Goal: Task Accomplishment & Management: Use online tool/utility

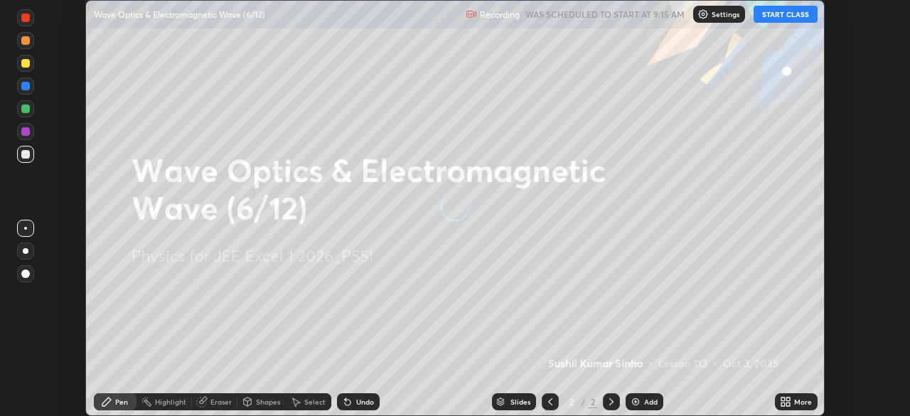
scroll to position [416, 910]
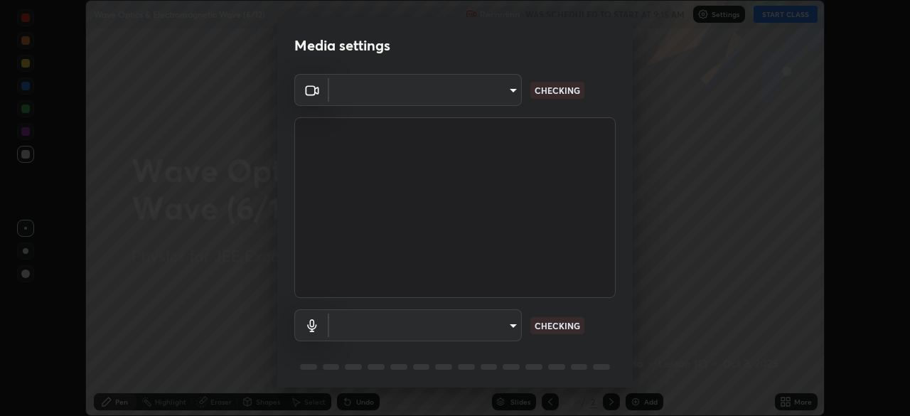
type input "119f56cd3221aa741ff86ef3c15b45e11b875c70691a8bbf6b5e475350e28a87"
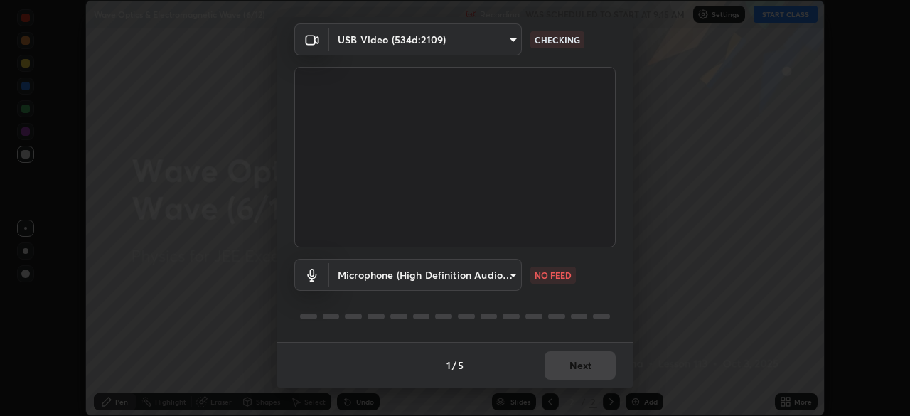
click at [501, 275] on body "Erase all Wave Optics & Electromagnetic Wave (6/12) Recording WAS SCHEDULED TO …" at bounding box center [455, 208] width 910 height 416
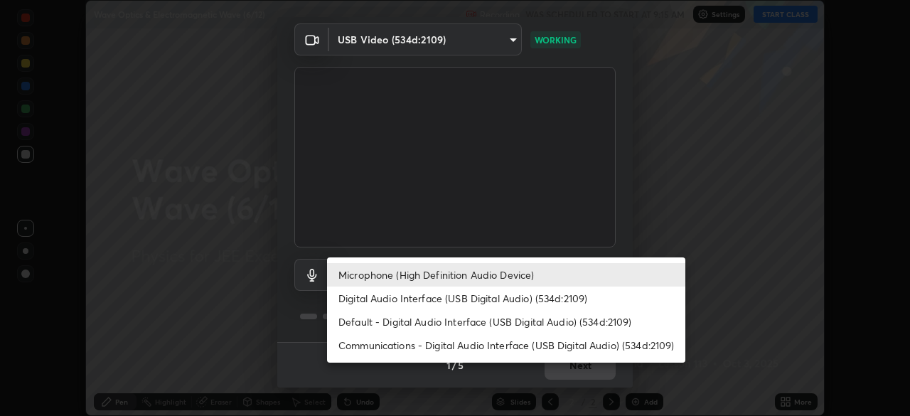
click at [519, 292] on li "Digital Audio Interface (USB Digital Audio) (534d:2109)" at bounding box center [506, 298] width 358 height 23
type input "c646bd0a84963ef75d7e75e16448b8f047285210e5b37cf02f81b0c24ed99837"
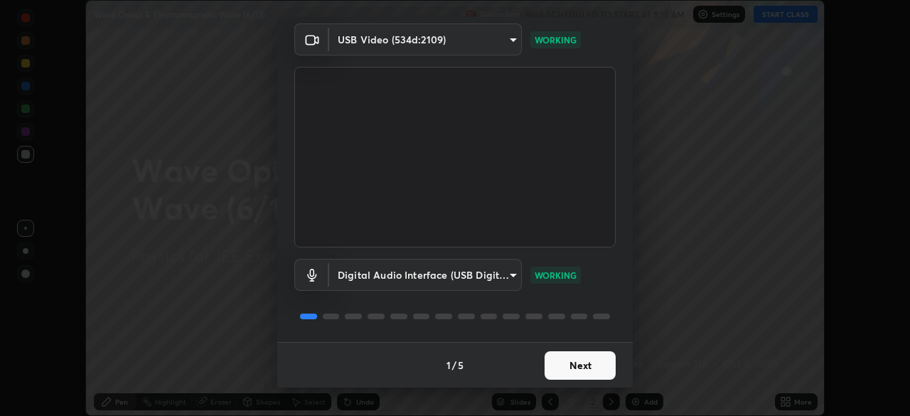
click at [581, 363] on button "Next" at bounding box center [580, 365] width 71 height 28
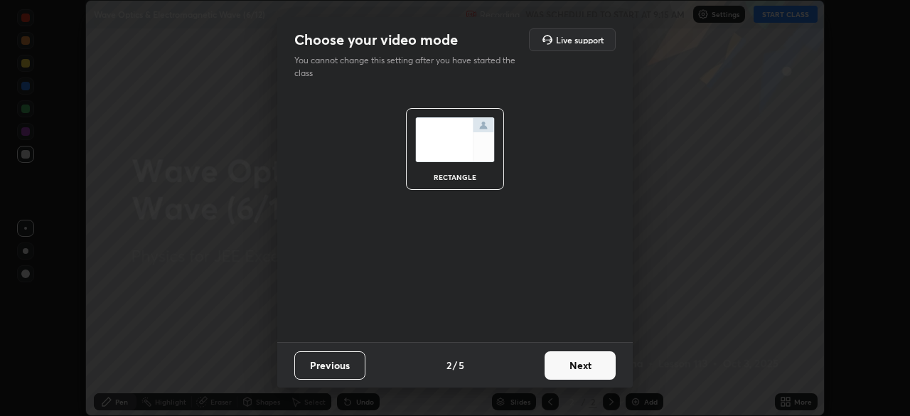
scroll to position [0, 0]
click at [583, 361] on button "Next" at bounding box center [580, 365] width 71 height 28
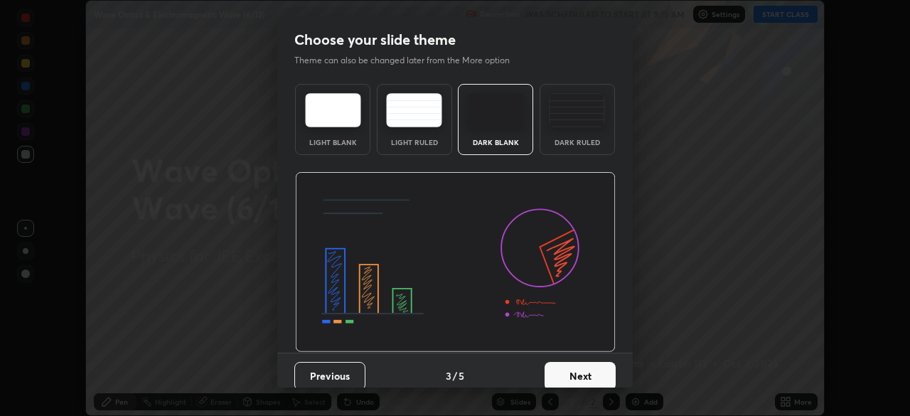
click at [581, 371] on button "Next" at bounding box center [580, 376] width 71 height 28
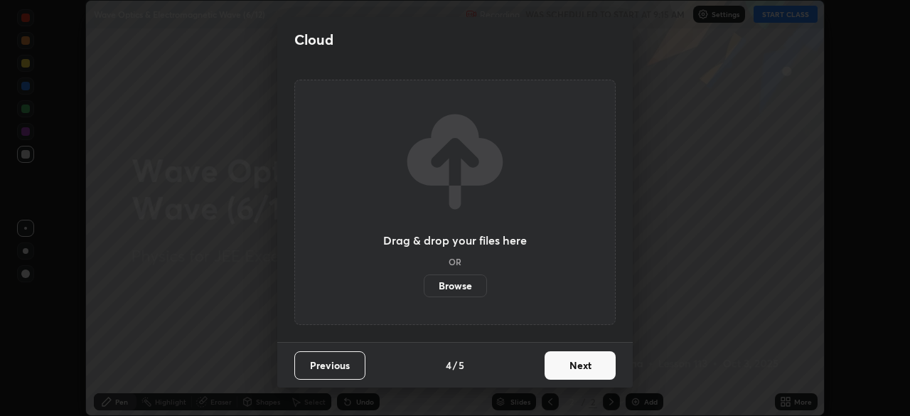
click at [582, 359] on button "Next" at bounding box center [580, 365] width 71 height 28
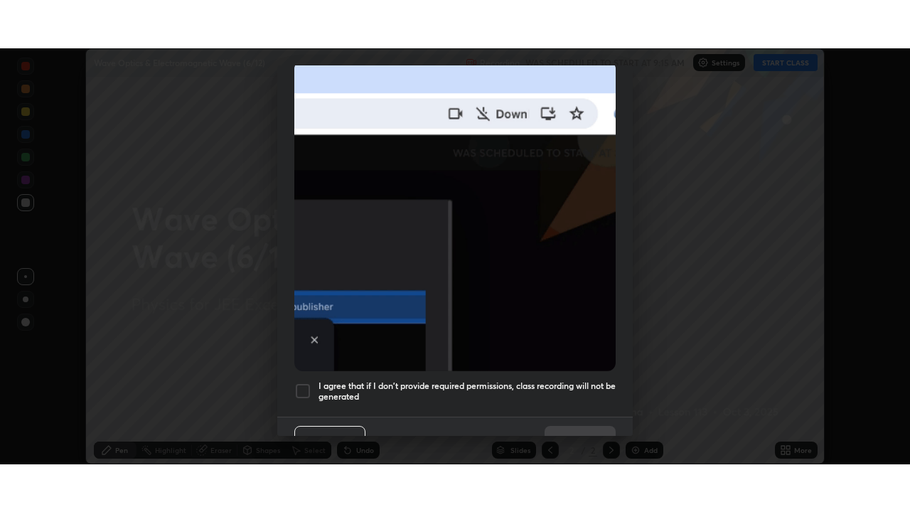
scroll to position [341, 0]
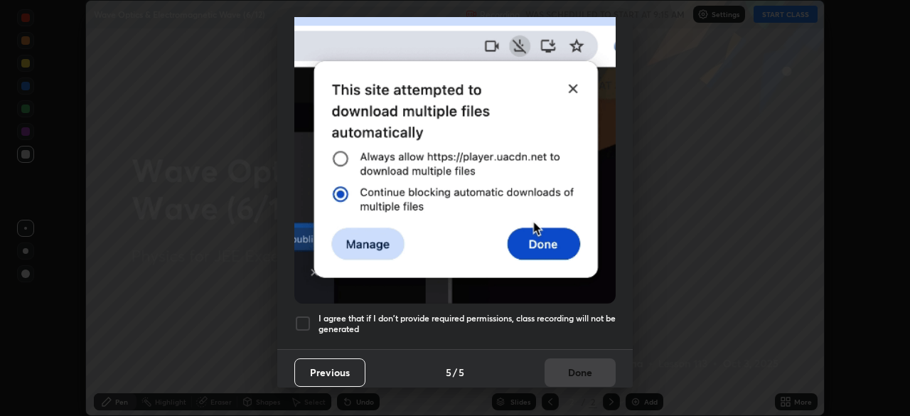
click at [309, 315] on div at bounding box center [302, 323] width 17 height 17
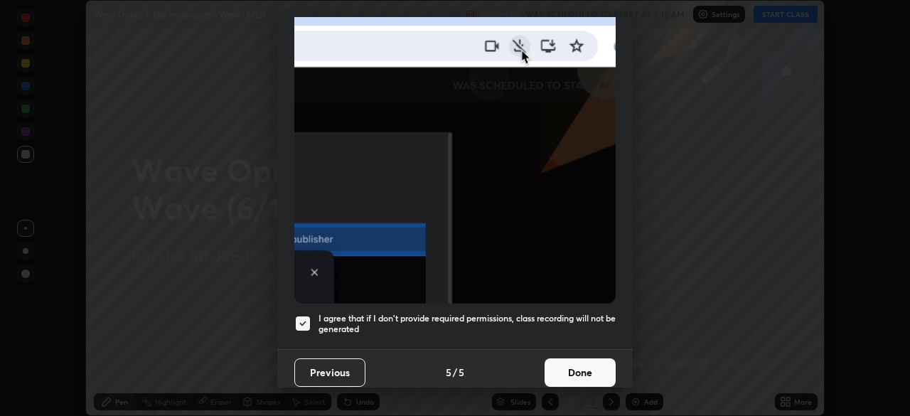
click at [578, 365] on button "Done" at bounding box center [580, 372] width 71 height 28
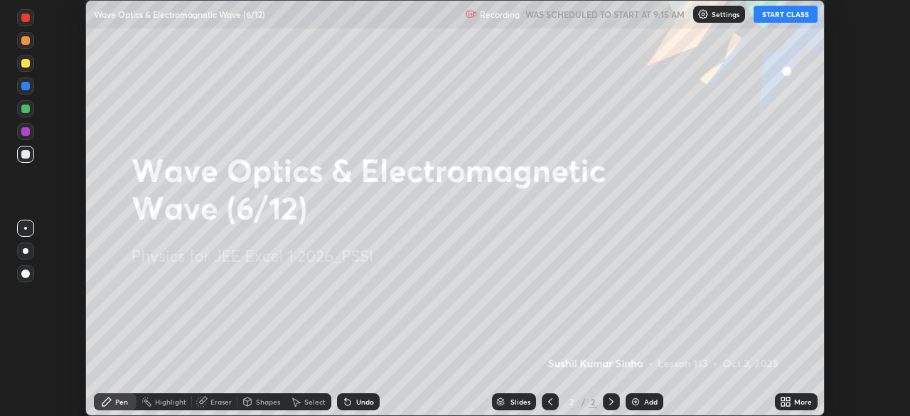
click at [782, 12] on button "START CLASS" at bounding box center [786, 14] width 64 height 17
click at [788, 399] on icon at bounding box center [789, 400] width 4 height 4
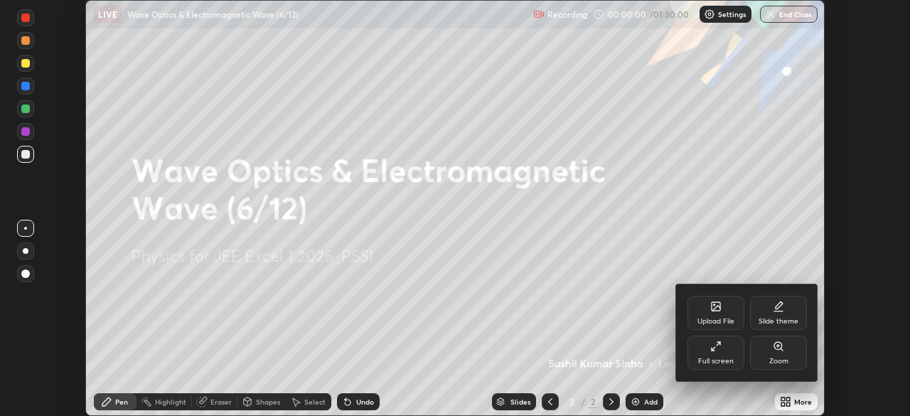
click at [728, 349] on div "Full screen" at bounding box center [716, 353] width 57 height 34
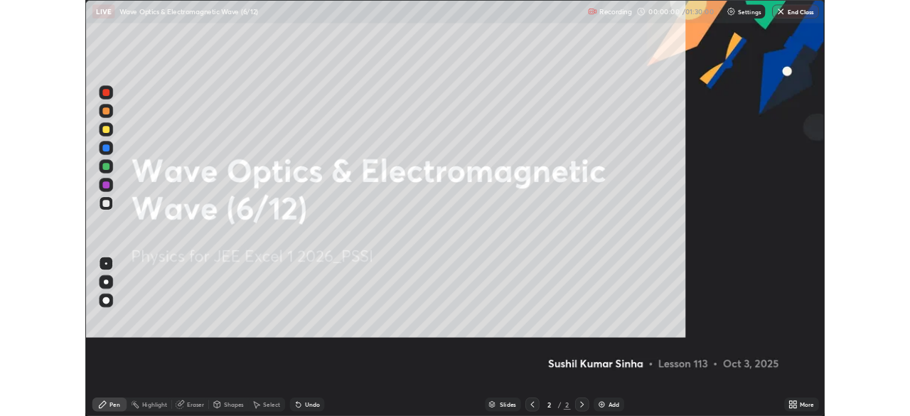
scroll to position [512, 910]
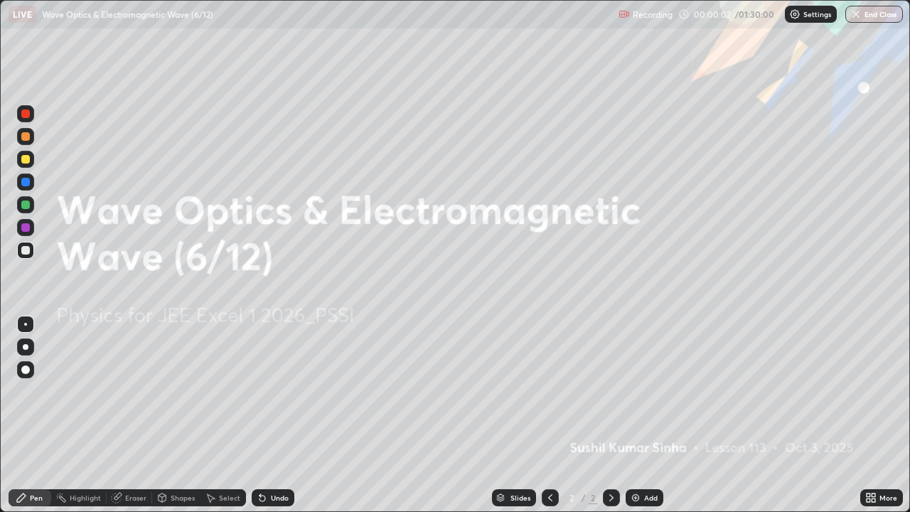
click at [634, 415] on img at bounding box center [635, 497] width 11 height 11
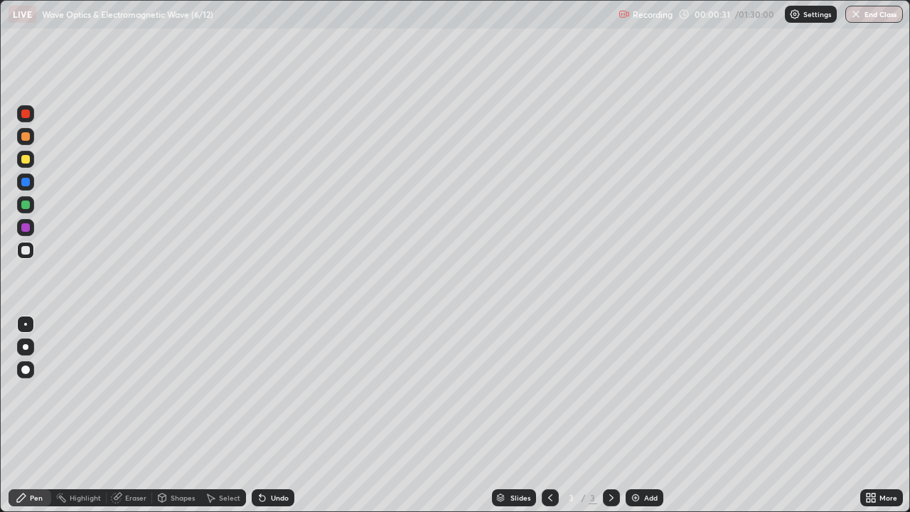
click at [876, 415] on icon at bounding box center [874, 496] width 4 height 4
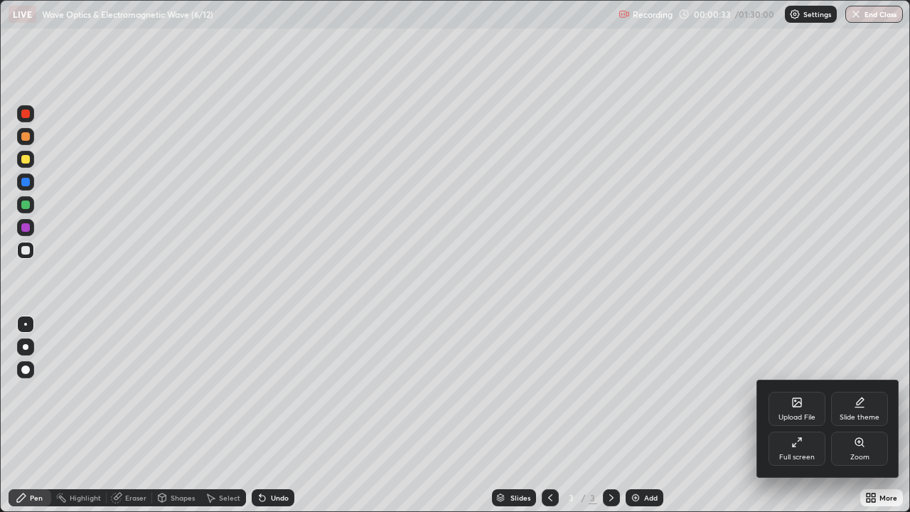
click at [798, 398] on icon at bounding box center [797, 402] width 9 height 9
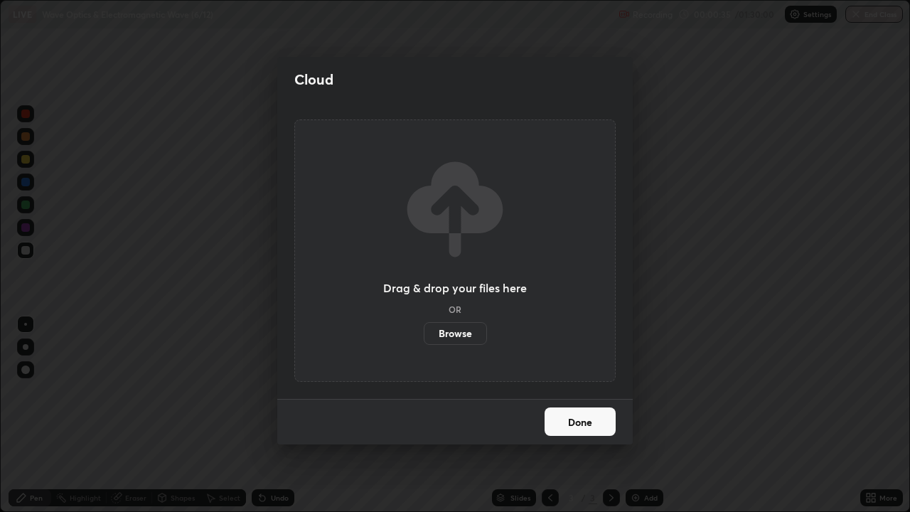
click at [477, 331] on label "Browse" at bounding box center [455, 333] width 63 height 23
click at [424, 331] on input "Browse" at bounding box center [424, 333] width 0 height 23
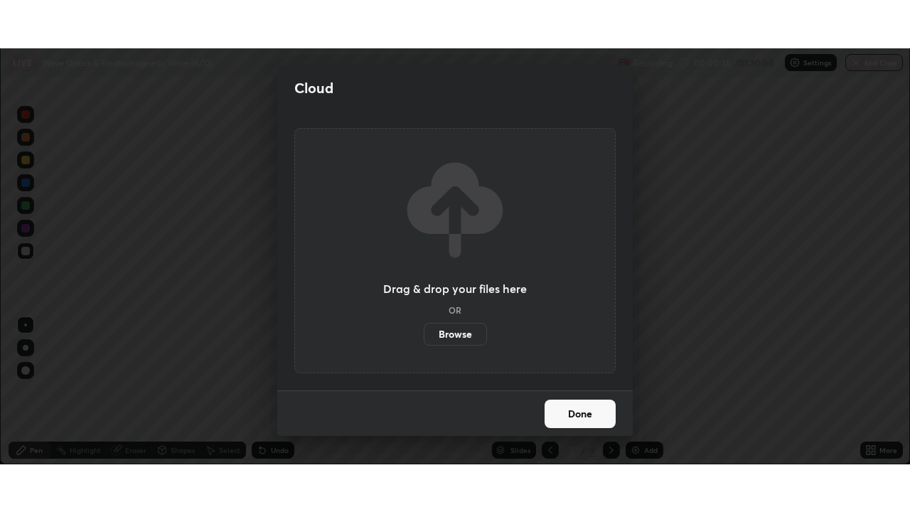
scroll to position [70705, 70211]
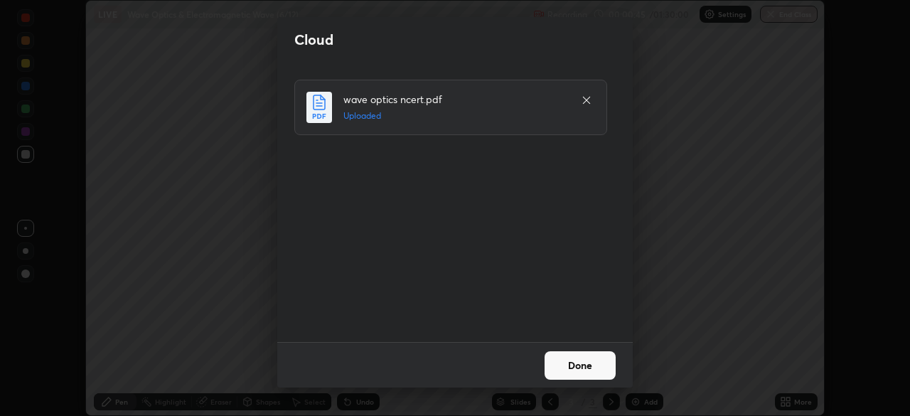
click at [576, 360] on button "Done" at bounding box center [580, 365] width 71 height 28
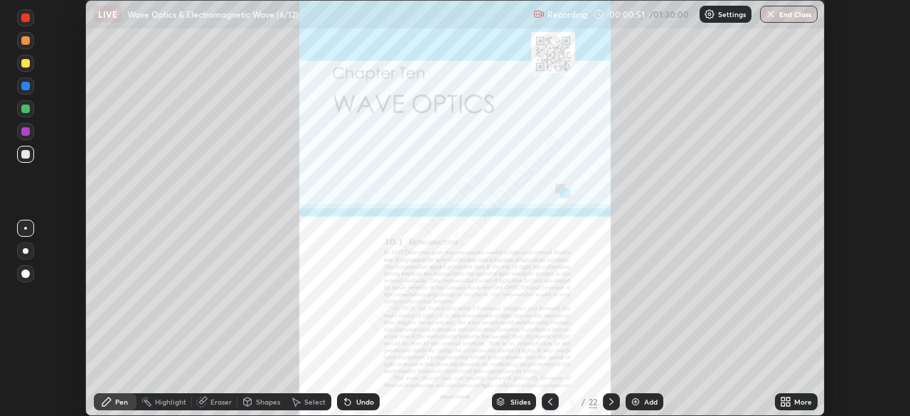
click at [610, 402] on icon at bounding box center [611, 401] width 11 height 11
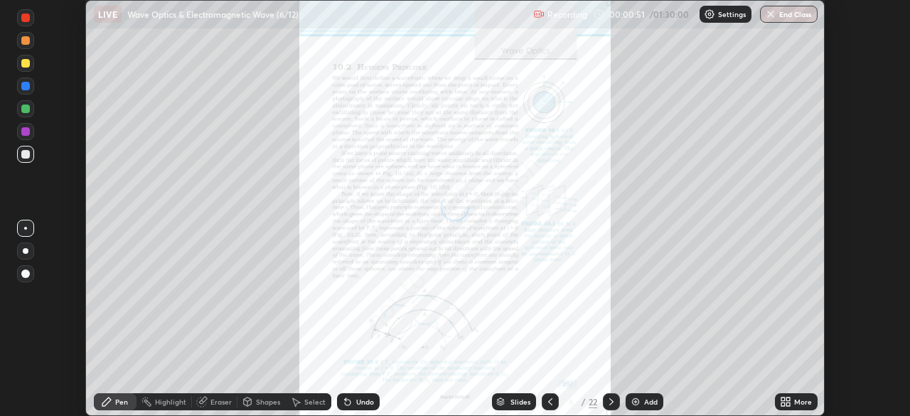
click at [610, 402] on icon at bounding box center [611, 401] width 11 height 11
click at [608, 403] on icon at bounding box center [611, 401] width 11 height 11
click at [610, 402] on icon at bounding box center [611, 401] width 11 height 11
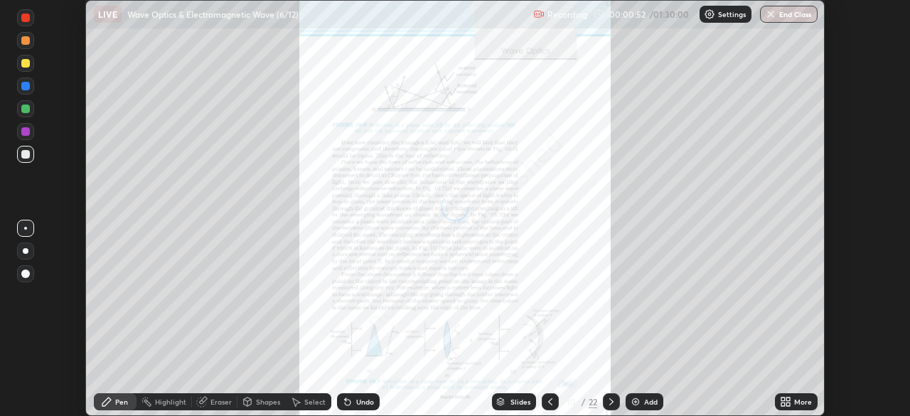
click at [610, 402] on icon at bounding box center [611, 401] width 11 height 11
click at [610, 398] on icon at bounding box center [611, 401] width 11 height 11
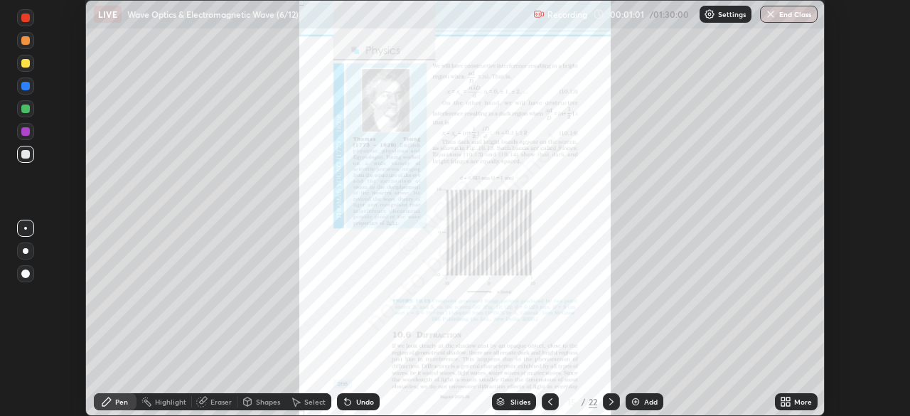
click at [608, 402] on icon at bounding box center [611, 401] width 11 height 11
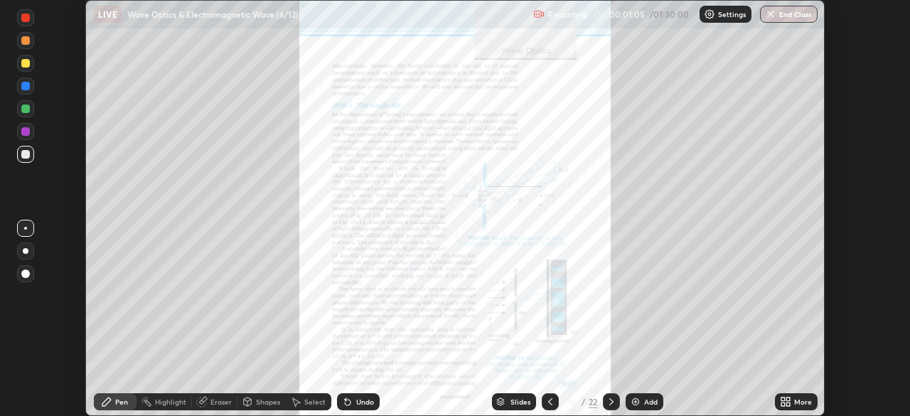
click at [610, 399] on icon at bounding box center [611, 401] width 11 height 11
click at [610, 400] on icon at bounding box center [612, 401] width 4 height 7
click at [610, 402] on icon at bounding box center [611, 401] width 11 height 11
click at [611, 402] on icon at bounding box center [612, 401] width 4 height 7
click at [783, 398] on icon at bounding box center [784, 400] width 4 height 4
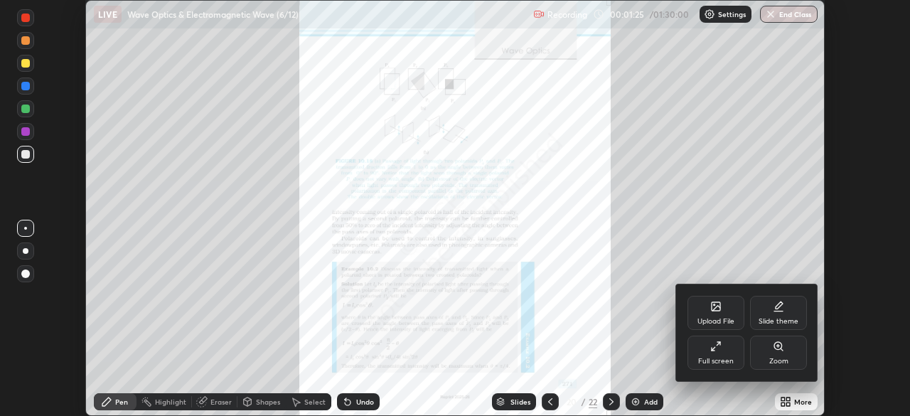
click at [726, 346] on div "Full screen" at bounding box center [716, 353] width 57 height 34
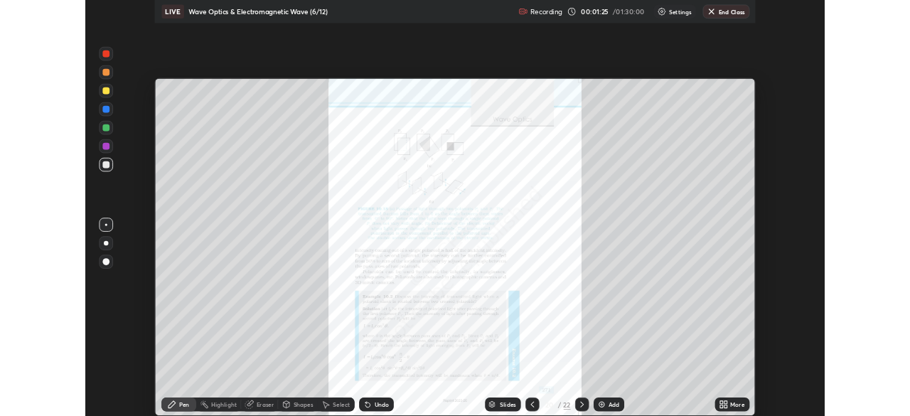
scroll to position [512, 910]
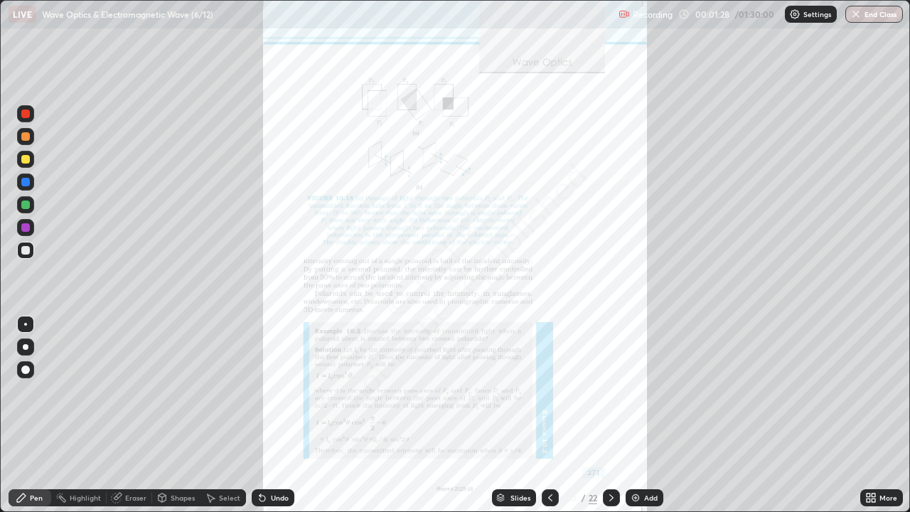
click at [880, 415] on div "More" at bounding box center [889, 497] width 18 height 7
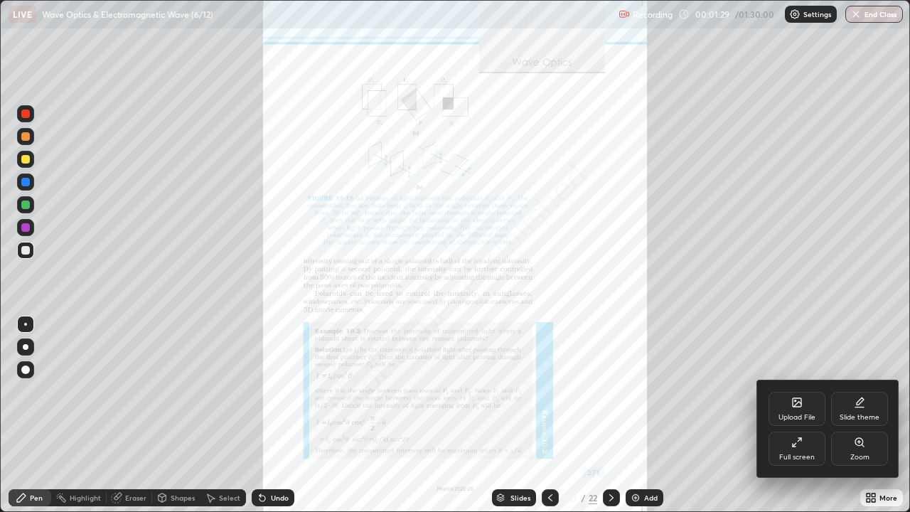
click at [866, 415] on div "Zoom" at bounding box center [859, 449] width 57 height 34
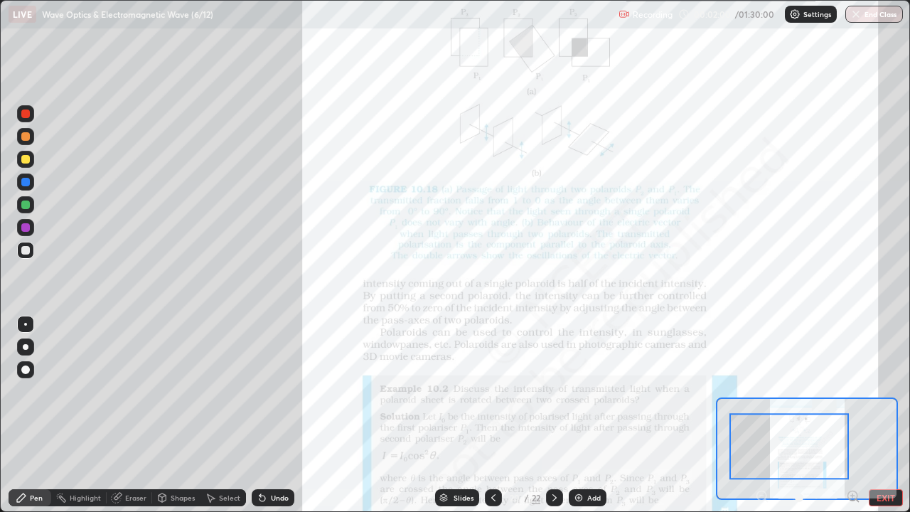
click at [853, 415] on icon at bounding box center [853, 496] width 4 height 0
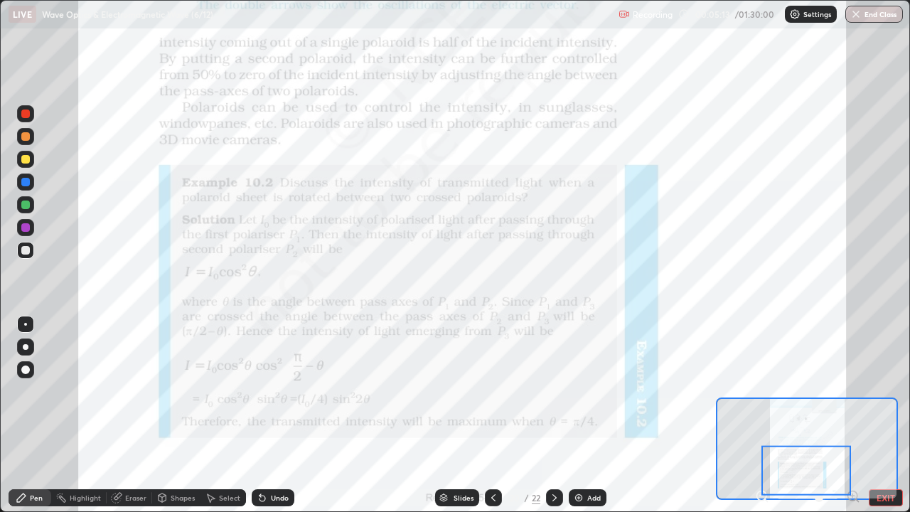
click at [22, 228] on div at bounding box center [25, 227] width 9 height 9
click at [268, 415] on div "Undo" at bounding box center [273, 497] width 43 height 17
click at [262, 415] on icon at bounding box center [263, 499] width 6 height 6
click at [263, 415] on icon at bounding box center [262, 497] width 11 height 11
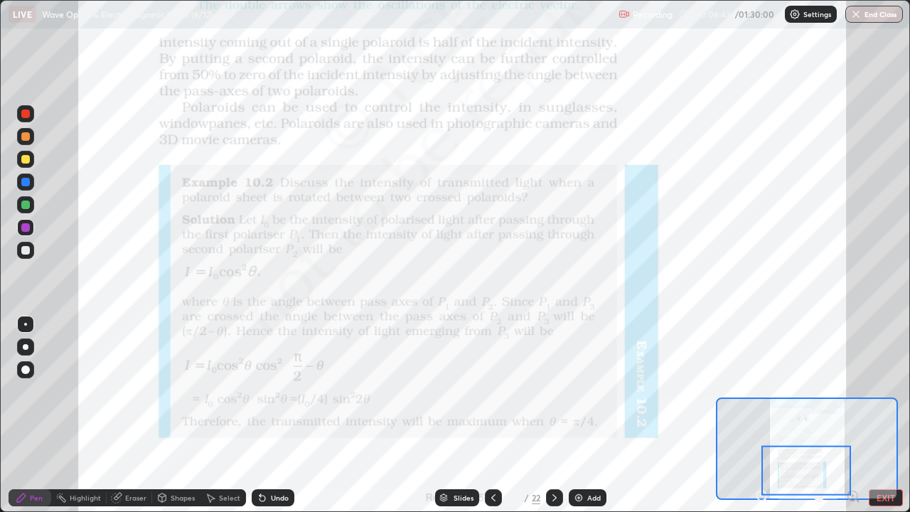
click at [28, 182] on div at bounding box center [25, 182] width 9 height 9
click at [28, 227] on div at bounding box center [25, 227] width 9 height 9
click at [26, 208] on div at bounding box center [25, 205] width 9 height 9
click at [26, 181] on div at bounding box center [25, 182] width 9 height 9
click at [27, 115] on div at bounding box center [25, 114] width 9 height 9
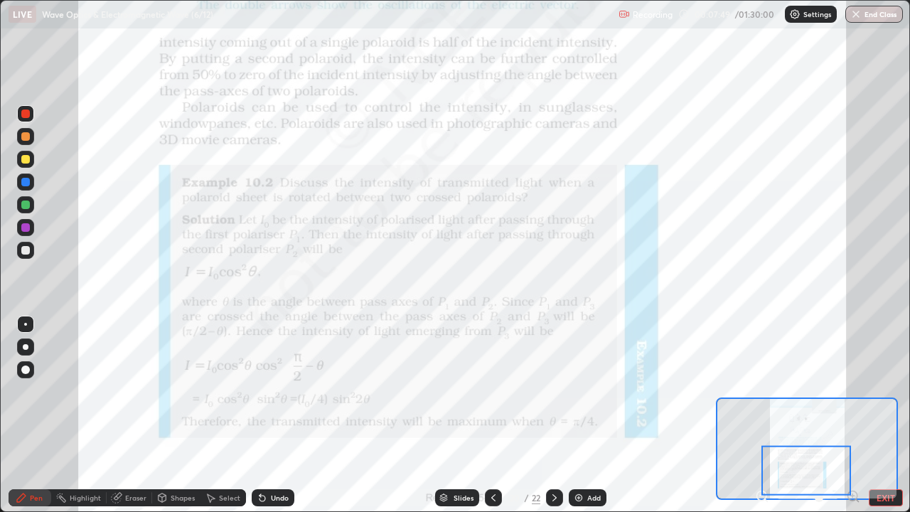
click at [26, 205] on div at bounding box center [25, 205] width 9 height 9
click at [31, 415] on div "Pen" at bounding box center [36, 497] width 13 height 7
click at [23, 156] on div at bounding box center [25, 159] width 9 height 9
click at [279, 415] on div "Undo" at bounding box center [280, 497] width 18 height 7
click at [277, 415] on div "Undo" at bounding box center [273, 497] width 43 height 17
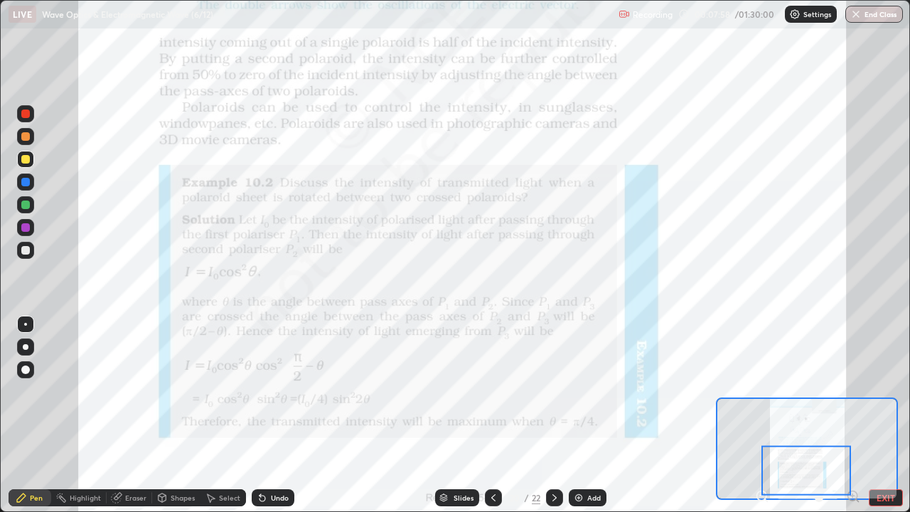
click at [274, 415] on div "Undo" at bounding box center [273, 497] width 43 height 17
click at [277, 415] on div "Undo" at bounding box center [280, 497] width 18 height 7
click at [26, 201] on div at bounding box center [25, 205] width 9 height 9
click at [139, 415] on div "Eraser" at bounding box center [135, 497] width 21 height 7
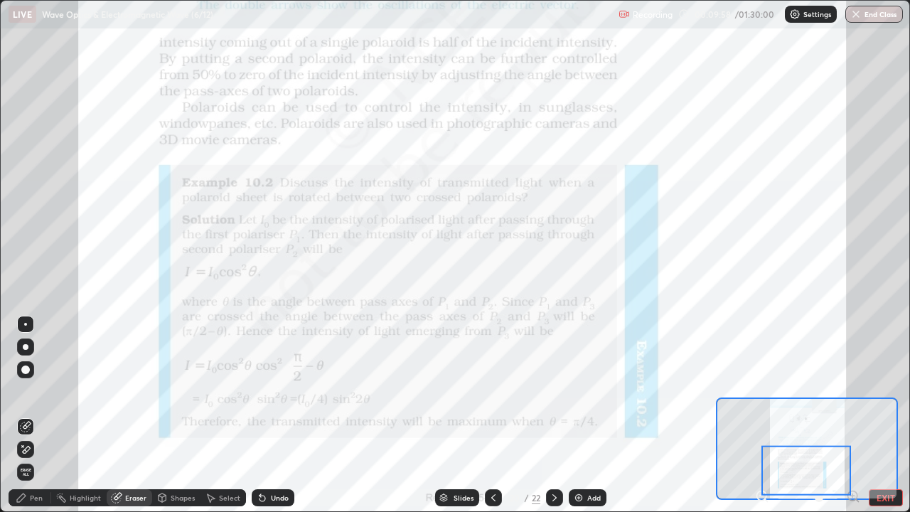
click at [41, 415] on div "Pen" at bounding box center [30, 497] width 43 height 17
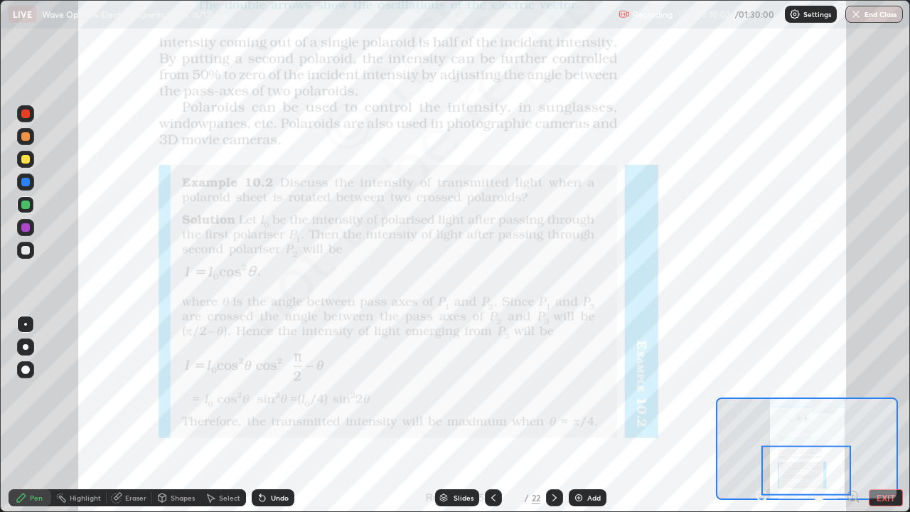
click at [23, 115] on div at bounding box center [25, 114] width 9 height 9
click at [24, 115] on div at bounding box center [25, 114] width 9 height 9
click at [23, 203] on div at bounding box center [25, 205] width 9 height 9
click at [26, 228] on div at bounding box center [25, 227] width 9 height 9
click at [553, 415] on icon at bounding box center [554, 497] width 11 height 11
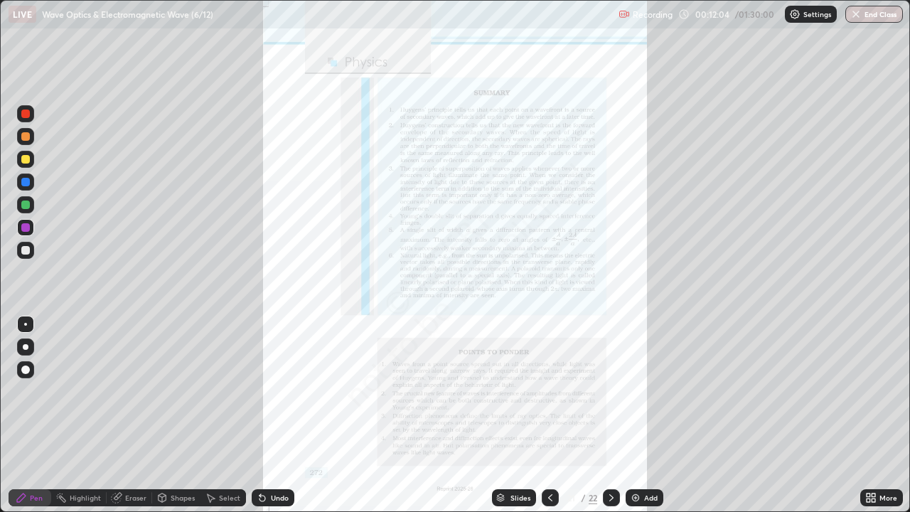
click at [548, 415] on icon at bounding box center [550, 497] width 11 height 11
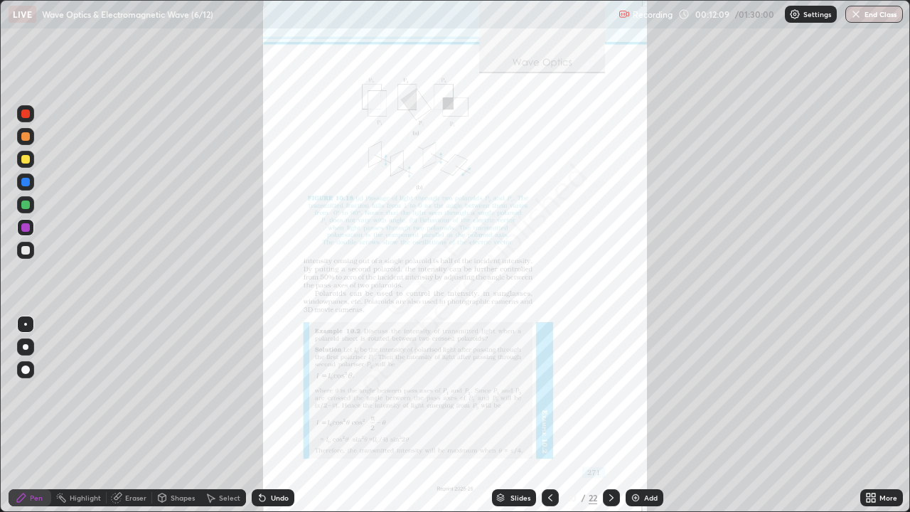
click at [606, 415] on icon at bounding box center [611, 497] width 11 height 11
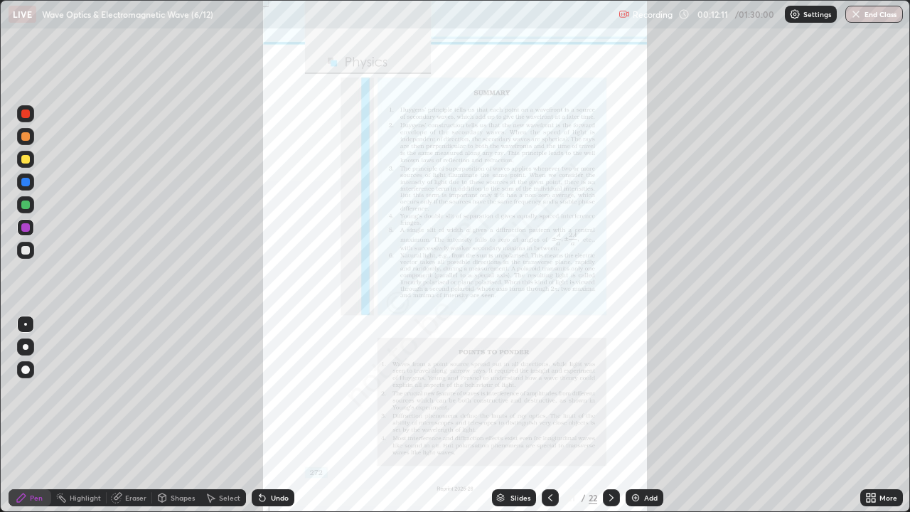
click at [610, 415] on icon at bounding box center [611, 497] width 11 height 11
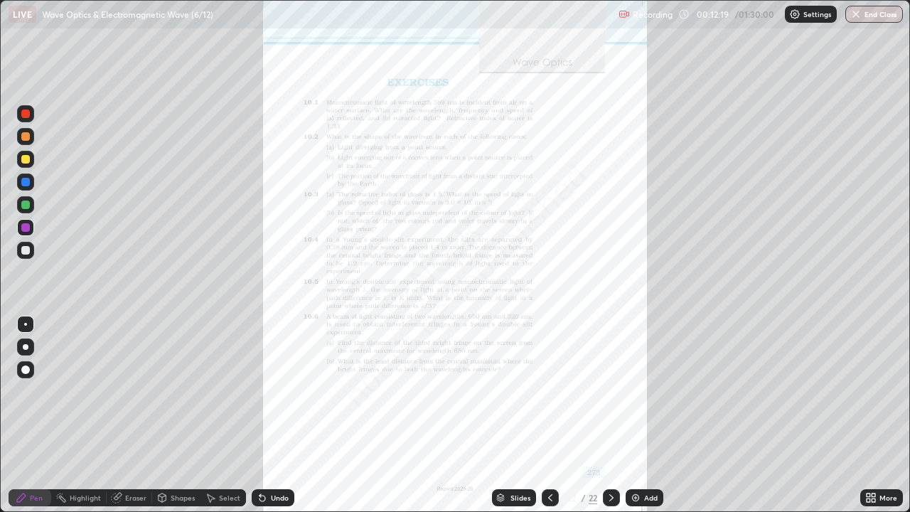
click at [607, 415] on icon at bounding box center [611, 497] width 11 height 11
click at [878, 415] on div "More" at bounding box center [882, 497] width 43 height 17
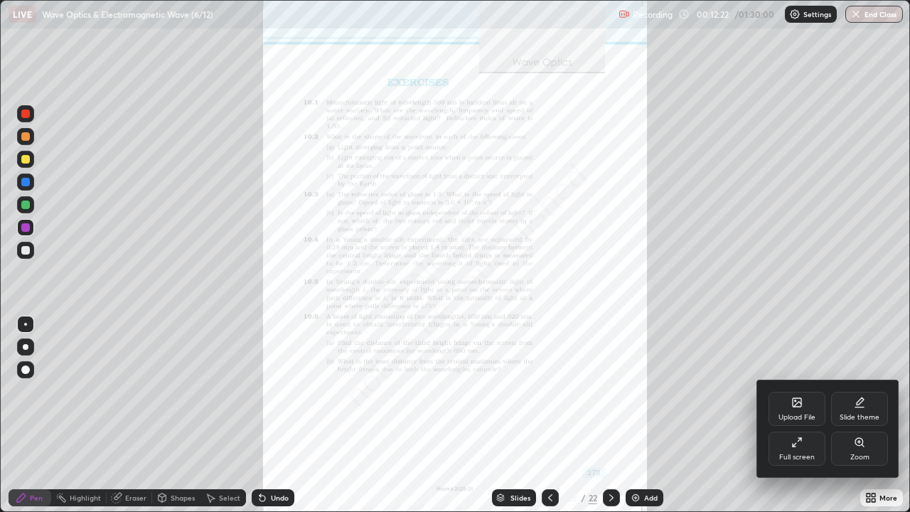
click at [808, 405] on div "Upload File" at bounding box center [797, 409] width 57 height 34
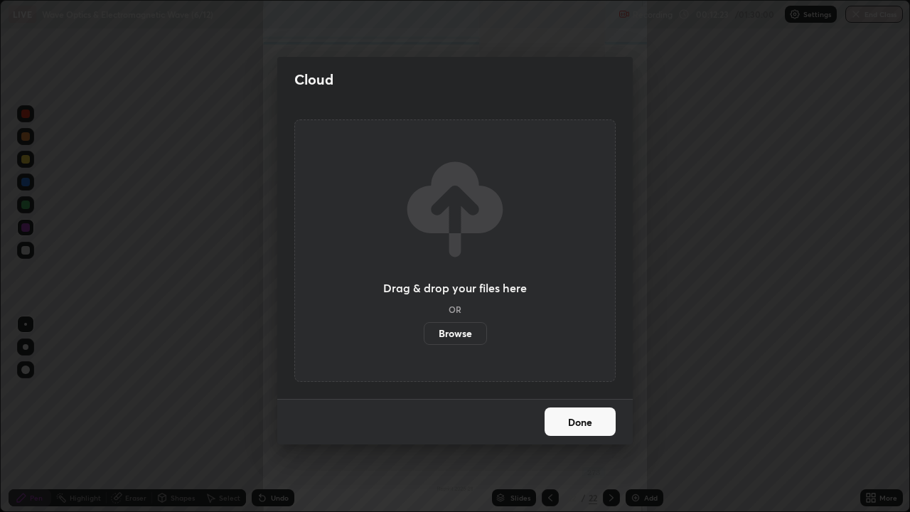
click at [477, 331] on label "Browse" at bounding box center [455, 333] width 63 height 23
click at [424, 331] on input "Browse" at bounding box center [424, 333] width 0 height 23
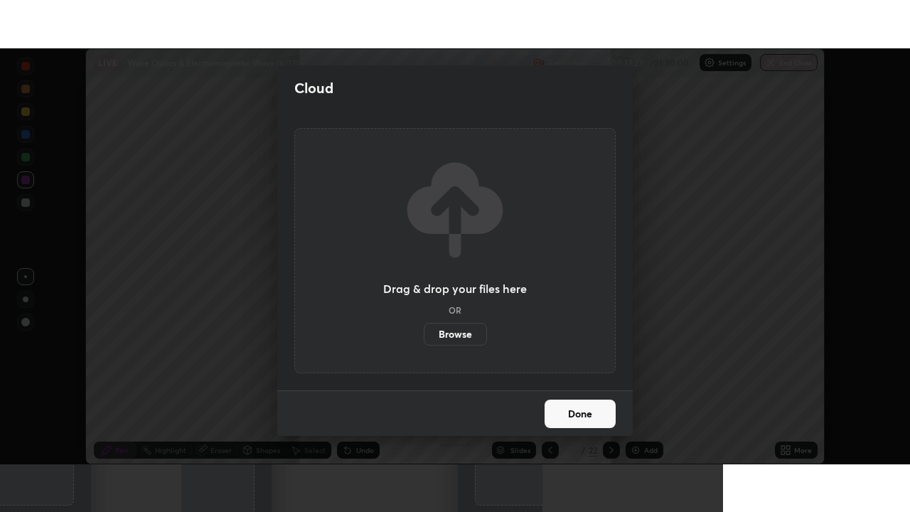
scroll to position [70705, 70211]
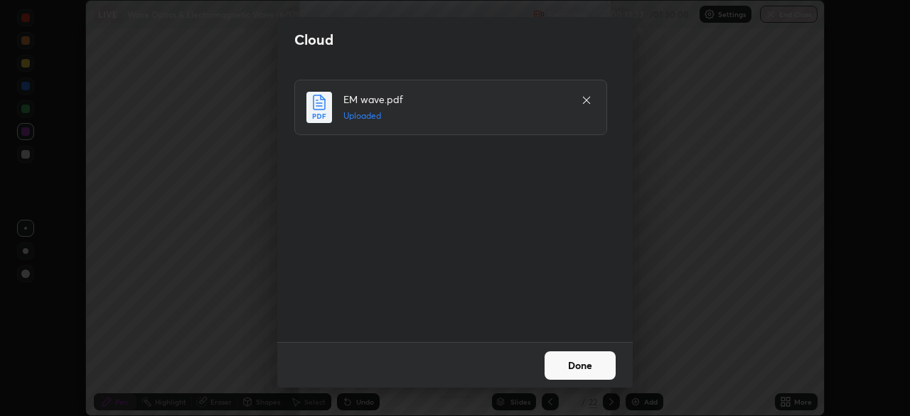
click at [578, 361] on button "Done" at bounding box center [580, 365] width 71 height 28
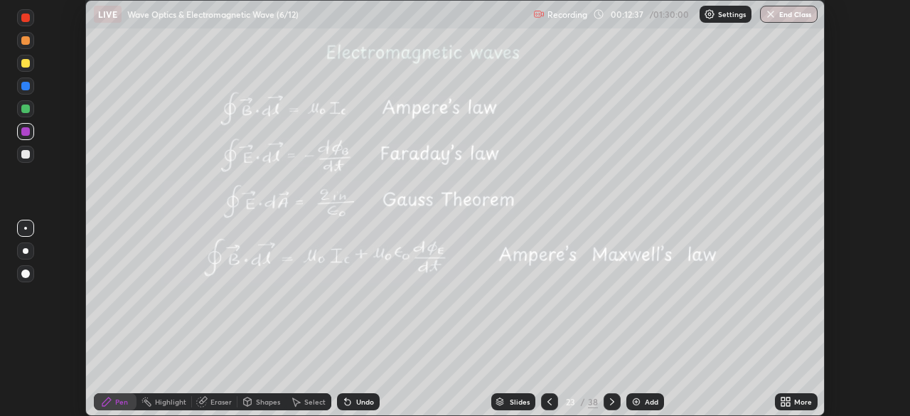
click at [788, 398] on icon at bounding box center [789, 400] width 4 height 4
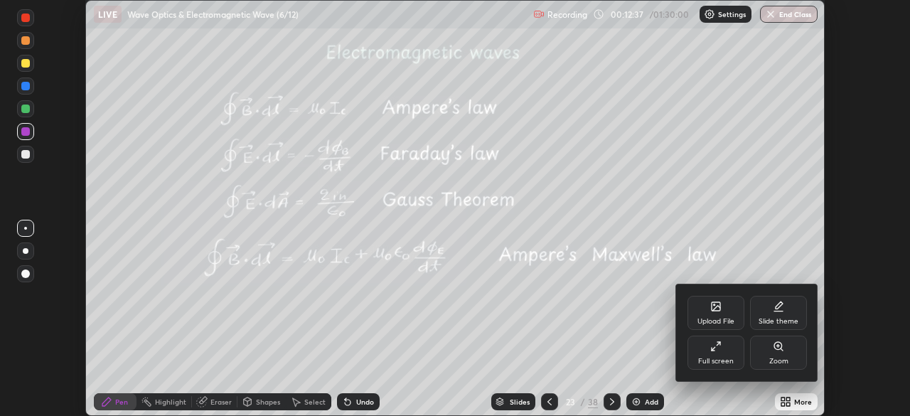
click at [723, 351] on div "Full screen" at bounding box center [716, 353] width 57 height 34
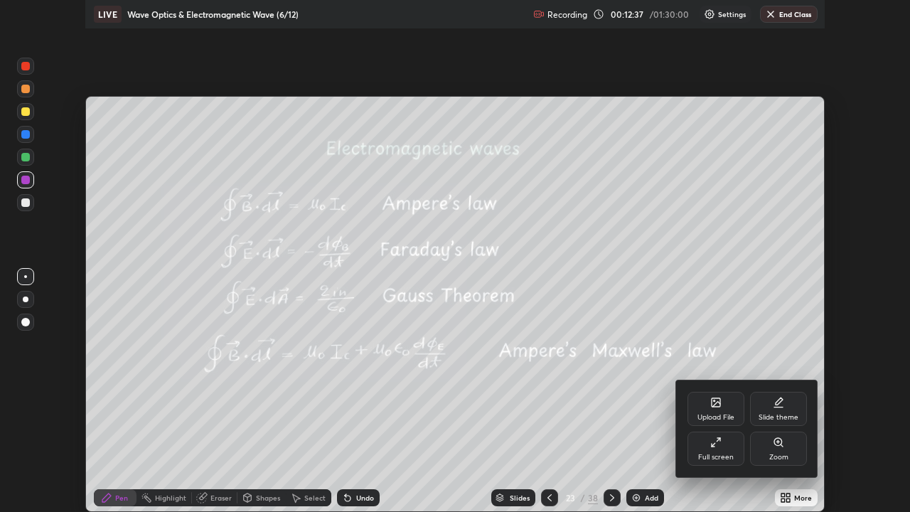
scroll to position [512, 910]
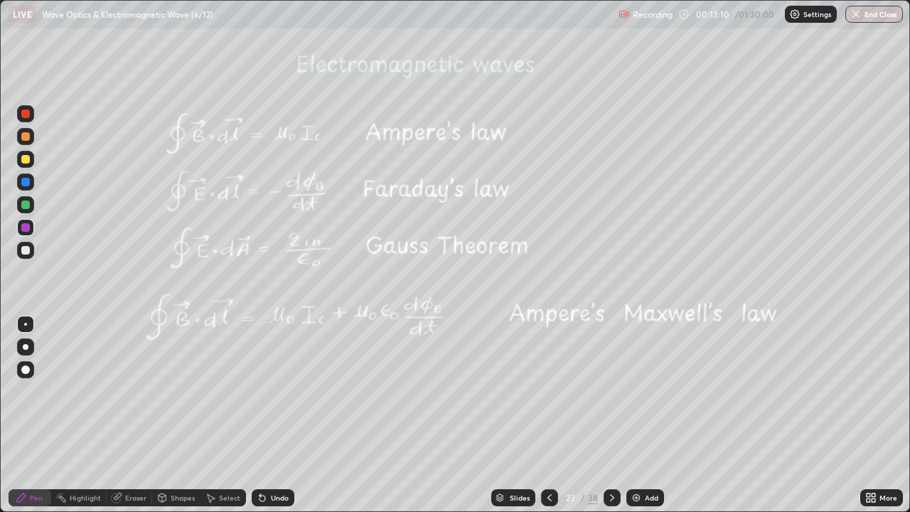
click at [26, 204] on div at bounding box center [25, 205] width 9 height 9
click at [25, 160] on div at bounding box center [25, 159] width 9 height 9
click at [26, 116] on div at bounding box center [25, 114] width 9 height 9
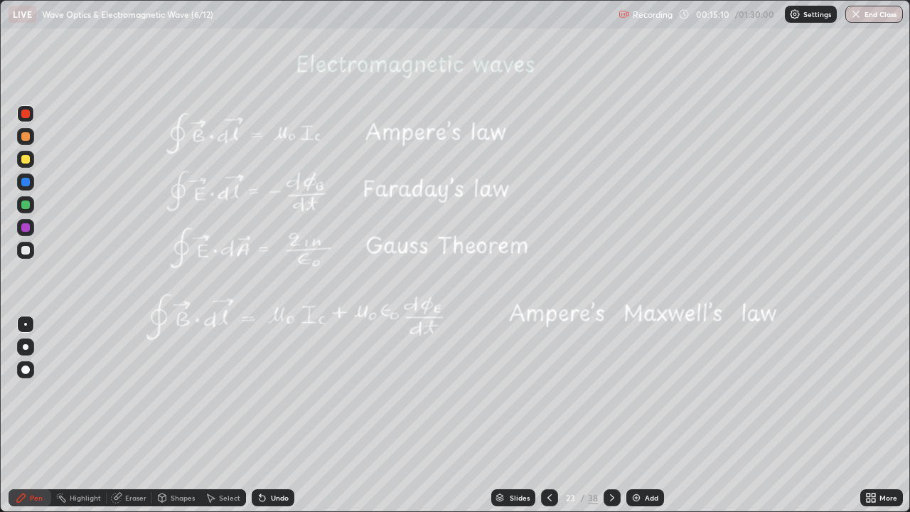
click at [27, 117] on div at bounding box center [25, 114] width 9 height 9
click at [23, 159] on div at bounding box center [25, 159] width 9 height 9
click at [24, 119] on div at bounding box center [25, 113] width 17 height 17
click at [28, 159] on div at bounding box center [25, 159] width 9 height 9
click at [24, 183] on div at bounding box center [25, 182] width 9 height 9
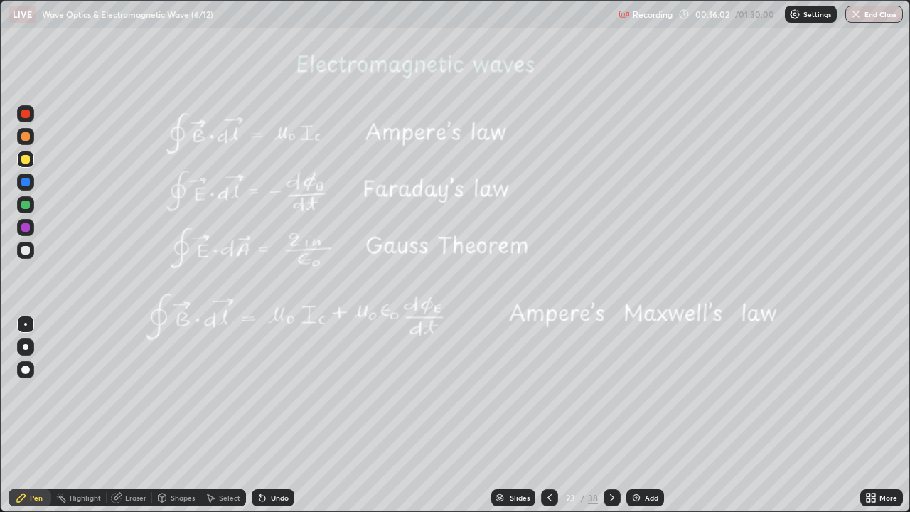
click at [21, 181] on div at bounding box center [25, 182] width 9 height 9
click at [183, 415] on div "Shapes" at bounding box center [183, 497] width 24 height 7
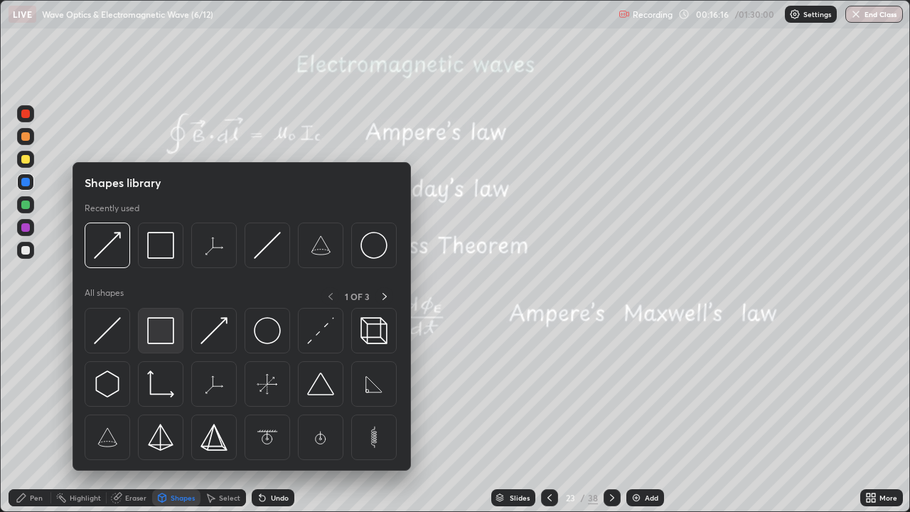
click at [161, 333] on img at bounding box center [160, 330] width 27 height 27
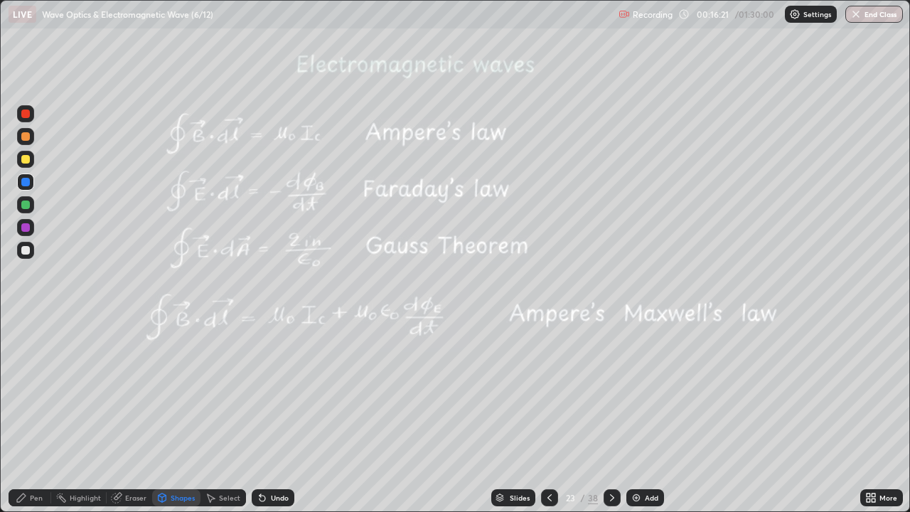
click at [27, 249] on div at bounding box center [25, 250] width 9 height 9
click at [32, 415] on div "Pen" at bounding box center [36, 497] width 13 height 7
click at [179, 415] on div "Shapes" at bounding box center [183, 497] width 24 height 7
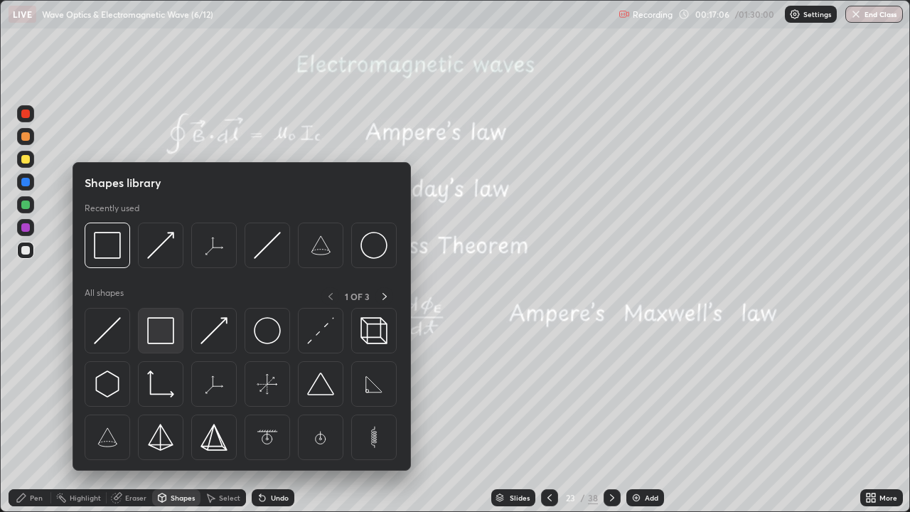
click at [161, 329] on img at bounding box center [160, 330] width 27 height 27
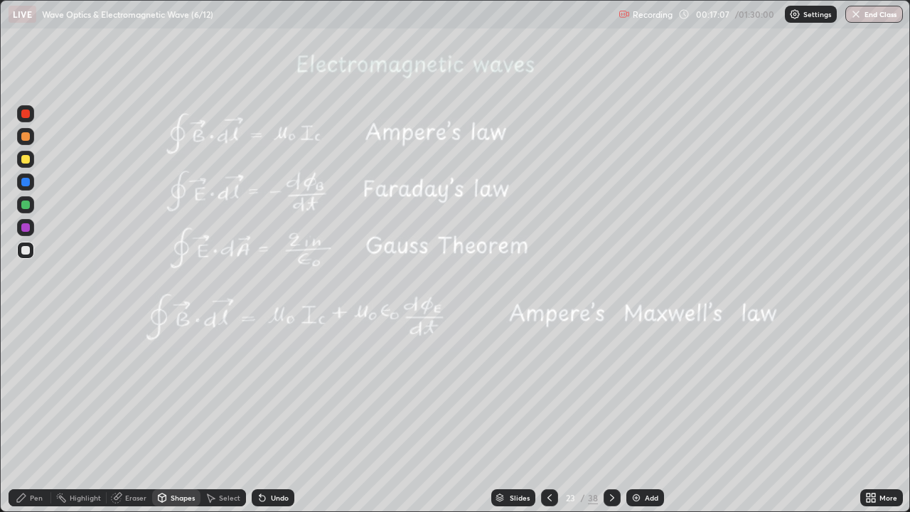
click at [26, 184] on div at bounding box center [25, 182] width 9 height 9
click at [36, 415] on div "Pen" at bounding box center [30, 497] width 43 height 17
click at [27, 228] on div at bounding box center [25, 227] width 9 height 9
click at [229, 415] on div "Select" at bounding box center [229, 497] width 21 height 7
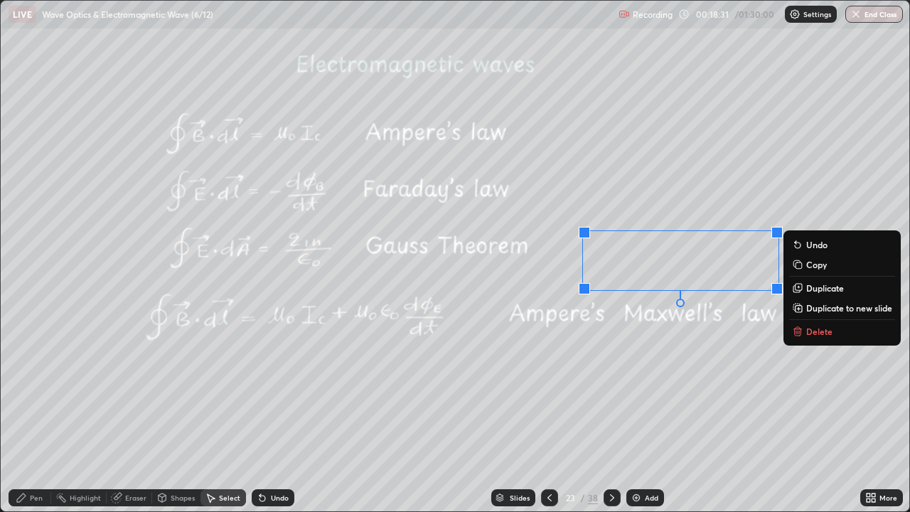
click at [851, 183] on div "0 ° Undo Copy Duplicate Duplicate to new slide Delete" at bounding box center [455, 256] width 909 height 511
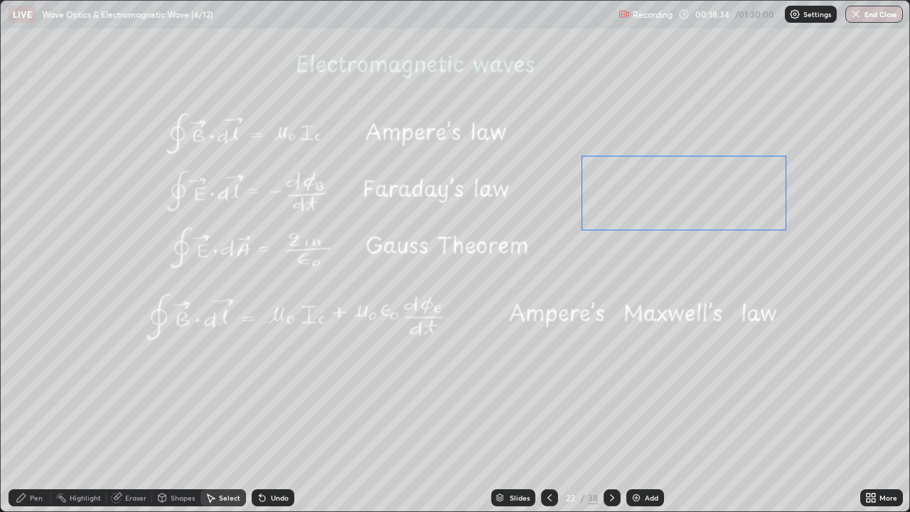
click at [744, 203] on div "0 ° Undo Copy Duplicate Duplicate to new slide Delete" at bounding box center [455, 256] width 909 height 511
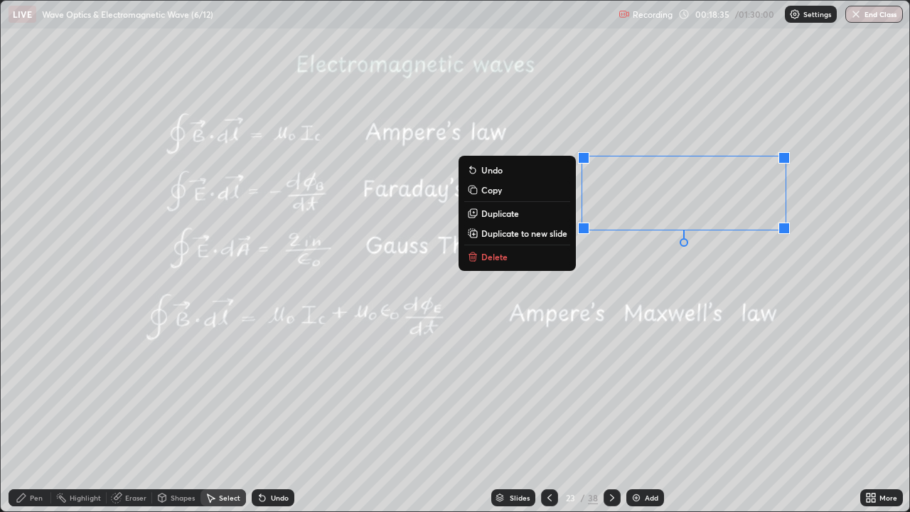
click at [842, 232] on div "0 ° Undo Copy Duplicate Duplicate to new slide Delete" at bounding box center [455, 256] width 909 height 511
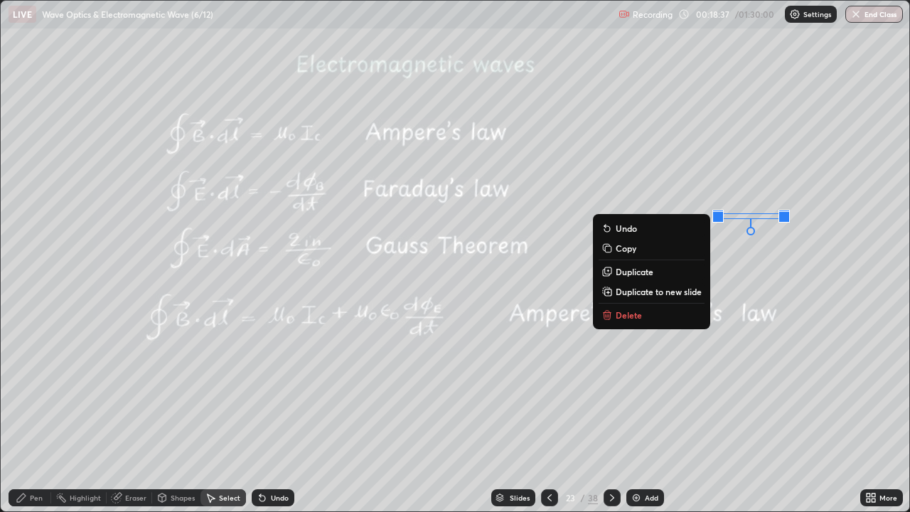
click at [836, 259] on div "0 ° Undo Copy Duplicate Duplicate to new slide Delete" at bounding box center [455, 256] width 909 height 511
click at [636, 314] on p "Delete" at bounding box center [629, 314] width 26 height 11
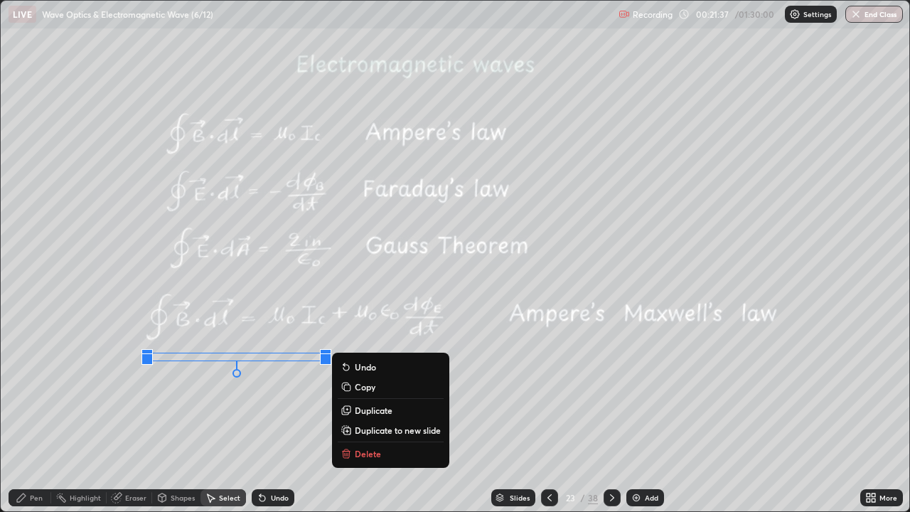
click at [351, 415] on icon at bounding box center [346, 453] width 11 height 11
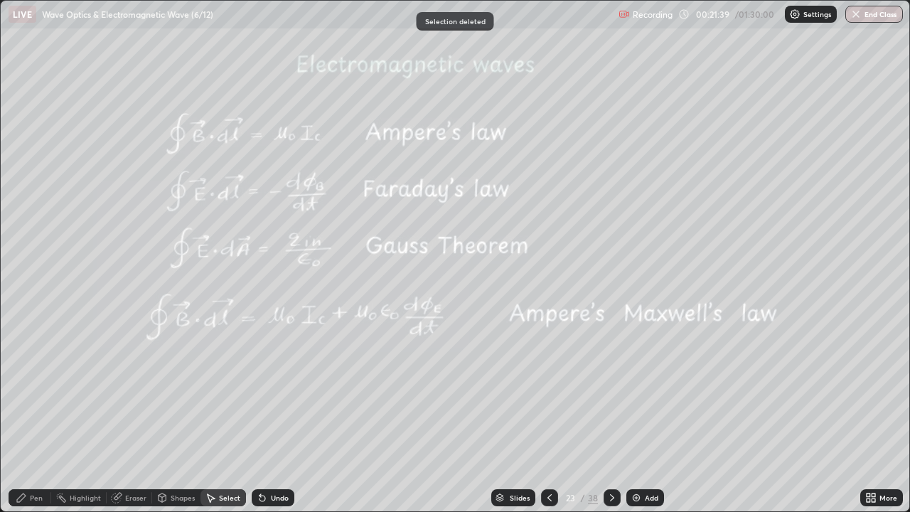
click at [36, 415] on div "Pen" at bounding box center [36, 497] width 13 height 7
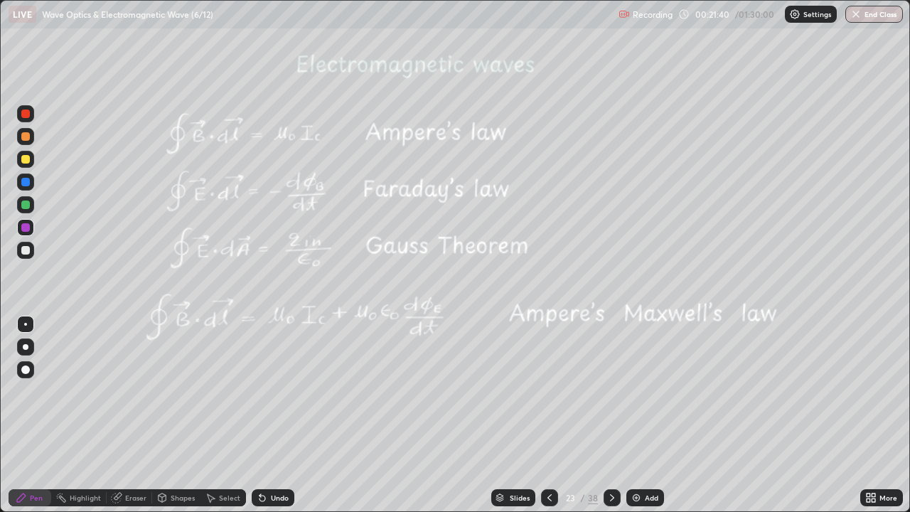
click at [25, 115] on div at bounding box center [25, 114] width 9 height 9
click at [23, 228] on div at bounding box center [25, 227] width 9 height 9
click at [186, 415] on div "Shapes" at bounding box center [183, 497] width 24 height 7
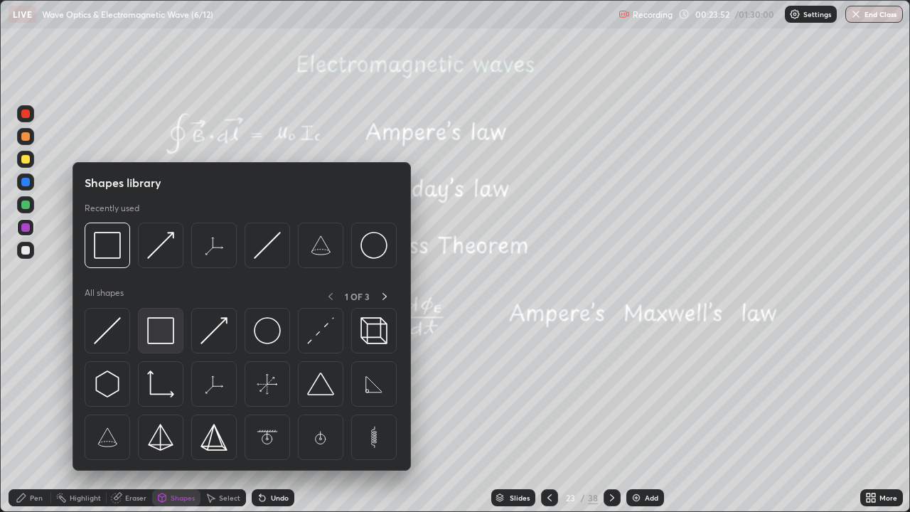
click at [166, 331] on img at bounding box center [160, 330] width 27 height 27
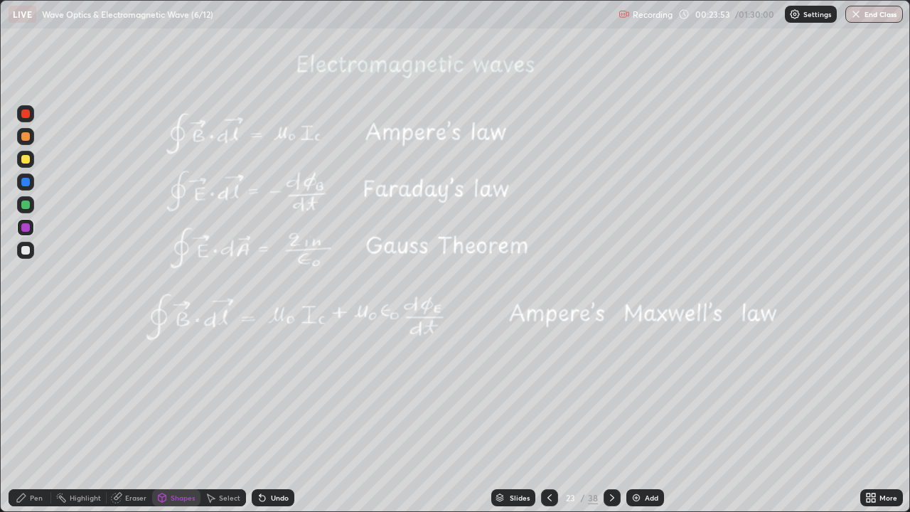
click at [28, 182] on div at bounding box center [25, 182] width 9 height 9
click at [26, 119] on div at bounding box center [25, 113] width 17 height 17
click at [224, 415] on div "Select" at bounding box center [229, 497] width 21 height 7
click at [189, 415] on div "Shapes" at bounding box center [183, 497] width 24 height 7
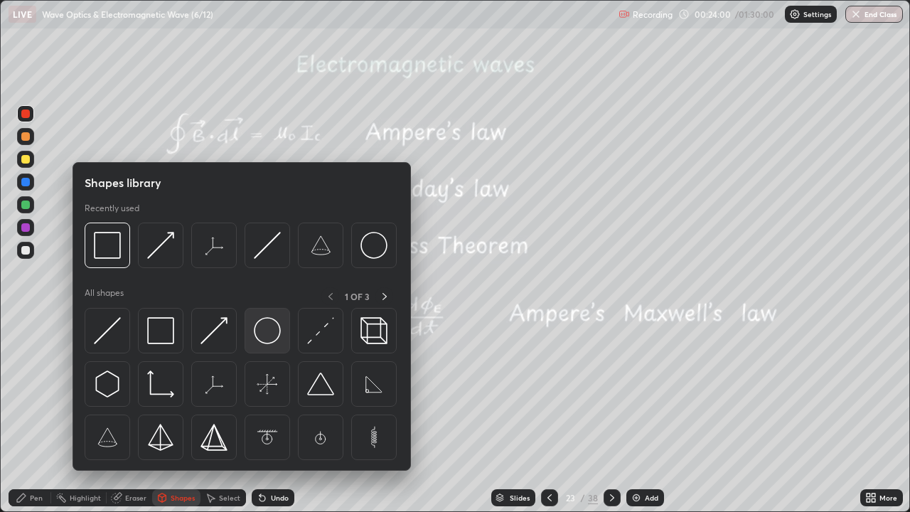
click at [263, 330] on img at bounding box center [267, 330] width 27 height 27
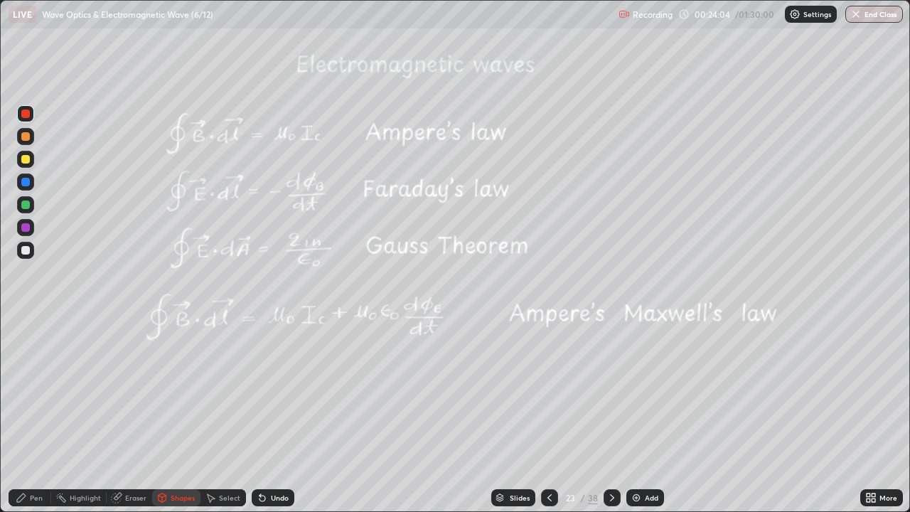
click at [39, 415] on div "Pen" at bounding box center [36, 497] width 13 height 7
click at [185, 415] on div "Shapes" at bounding box center [183, 497] width 24 height 7
click at [21, 204] on div at bounding box center [25, 205] width 9 height 9
click at [26, 183] on div at bounding box center [25, 182] width 9 height 9
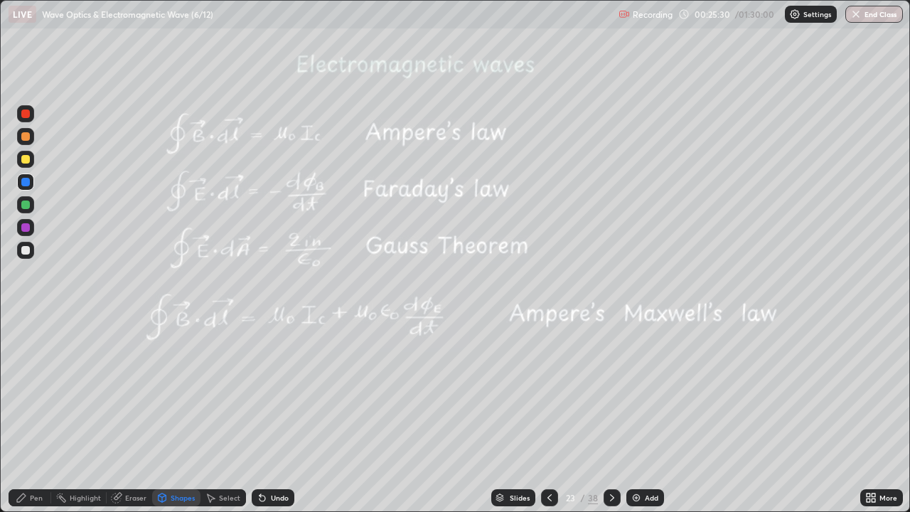
click at [23, 206] on div at bounding box center [25, 205] width 9 height 9
click at [33, 415] on div "Pen" at bounding box center [30, 497] width 43 height 17
click at [609, 415] on icon at bounding box center [612, 497] width 11 height 11
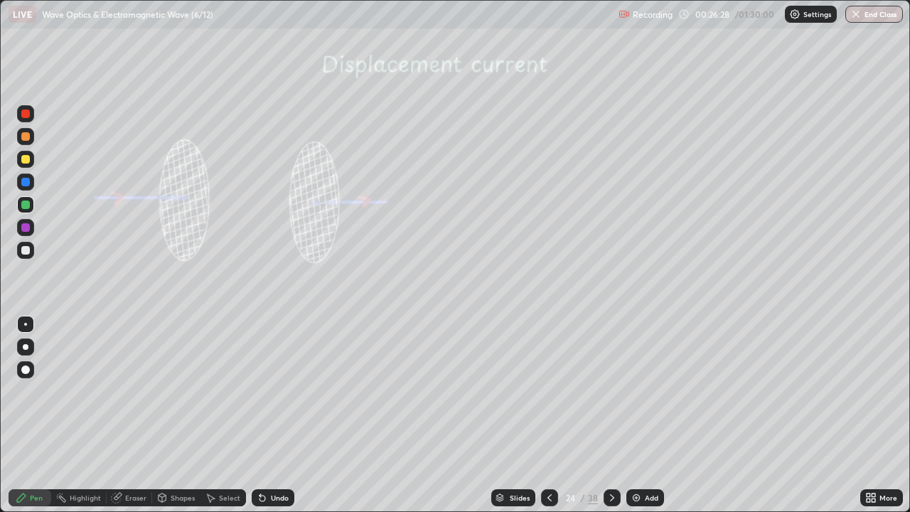
click at [26, 249] on div at bounding box center [25, 250] width 9 height 9
click at [277, 415] on div "Undo" at bounding box center [273, 497] width 43 height 17
click at [27, 181] on div at bounding box center [25, 182] width 9 height 9
click at [23, 227] on div at bounding box center [25, 227] width 9 height 9
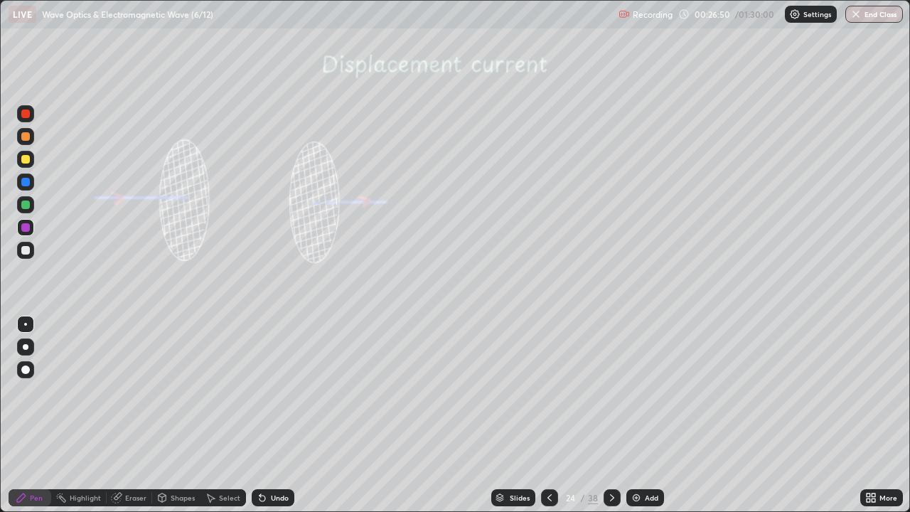
click at [25, 117] on div at bounding box center [25, 114] width 9 height 9
click at [29, 207] on div at bounding box center [25, 205] width 9 height 9
click at [547, 415] on icon at bounding box center [549, 497] width 11 height 11
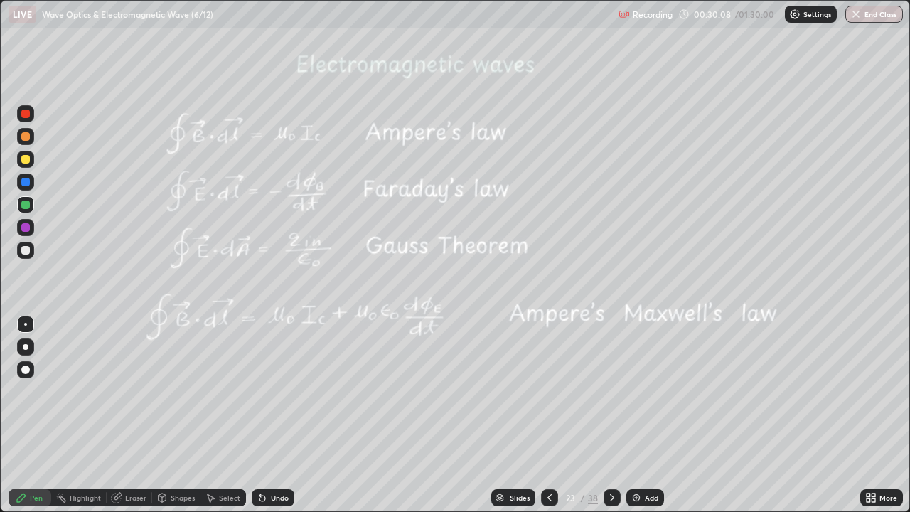
click at [610, 415] on icon at bounding box center [612, 497] width 11 height 11
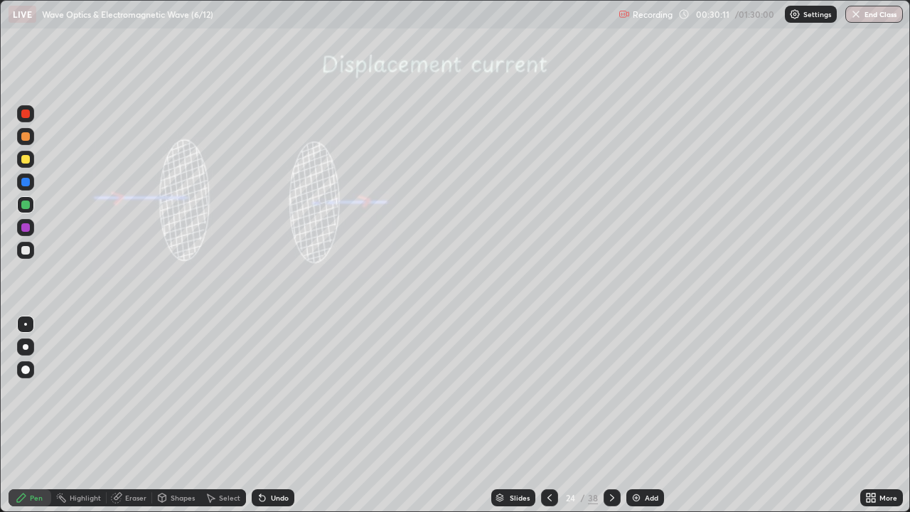
click at [28, 160] on div at bounding box center [25, 159] width 9 height 9
click at [26, 224] on div at bounding box center [25, 227] width 9 height 9
click at [28, 224] on div at bounding box center [25, 227] width 9 height 9
click at [28, 160] on div at bounding box center [25, 159] width 9 height 9
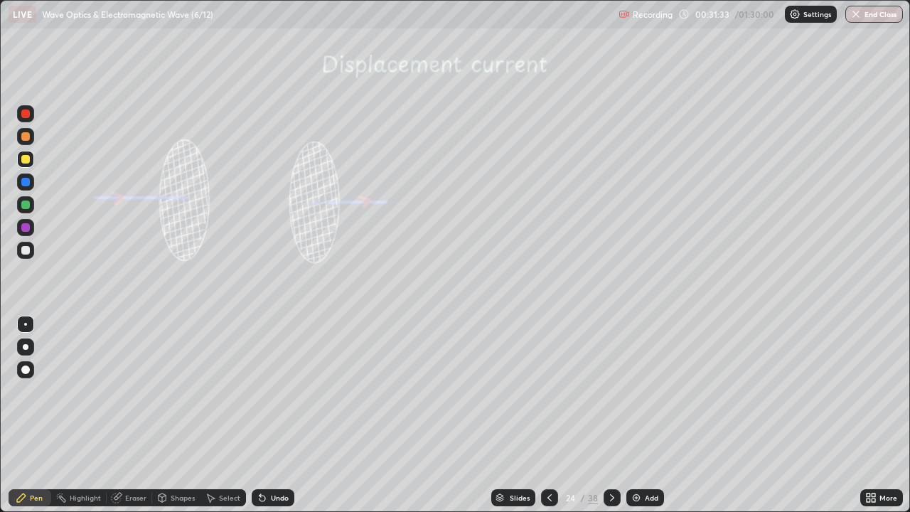
click at [27, 182] on div at bounding box center [25, 182] width 9 height 9
click at [216, 415] on div "Select" at bounding box center [224, 497] width 46 height 17
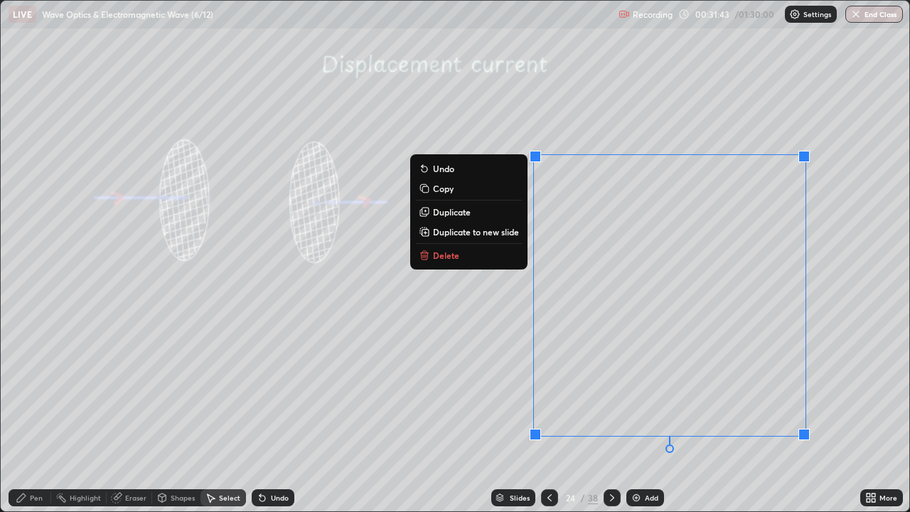
click at [454, 252] on p "Delete" at bounding box center [446, 255] width 26 height 11
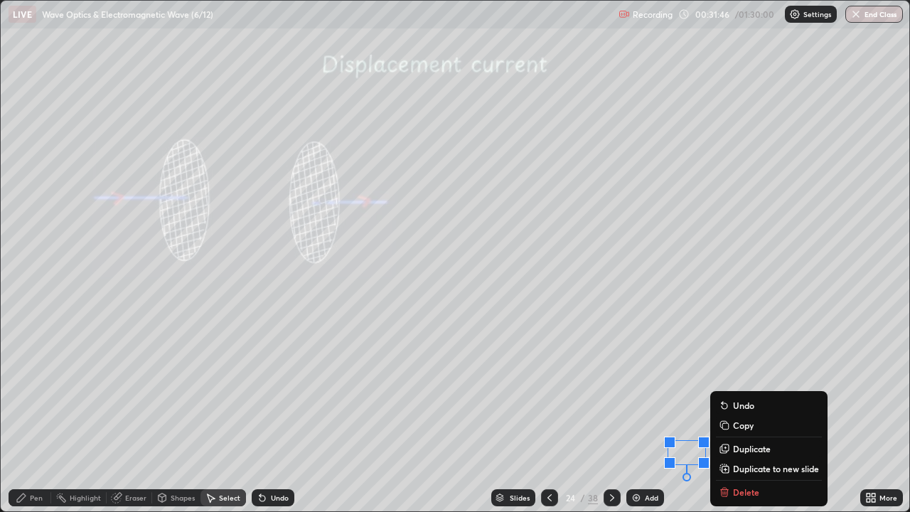
click at [742, 415] on div "Slides 24 / 38 Add" at bounding box center [577, 498] width 566 height 28
click at [678, 390] on div "0 ° Undo Copy Duplicate Duplicate to new slide Delete" at bounding box center [455, 256] width 909 height 511
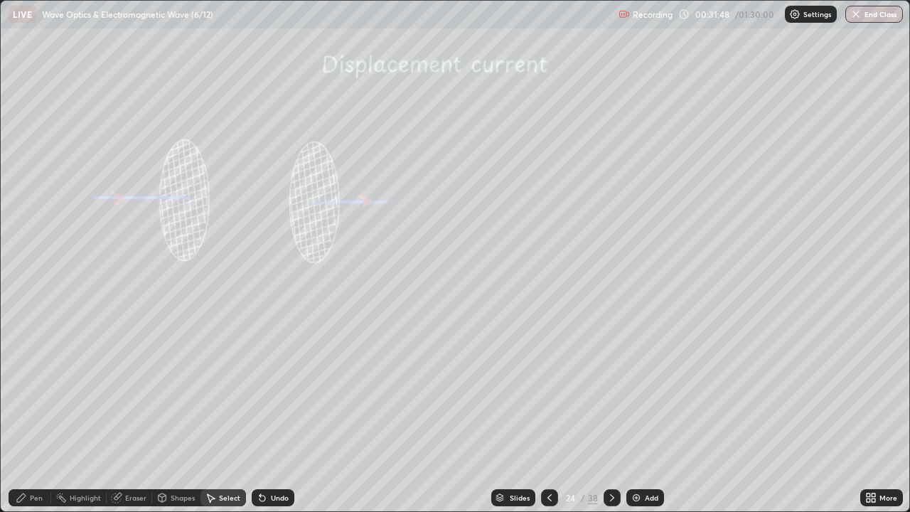
click at [145, 415] on div "Eraser" at bounding box center [135, 497] width 21 height 7
click at [32, 415] on div "Pen" at bounding box center [36, 497] width 13 height 7
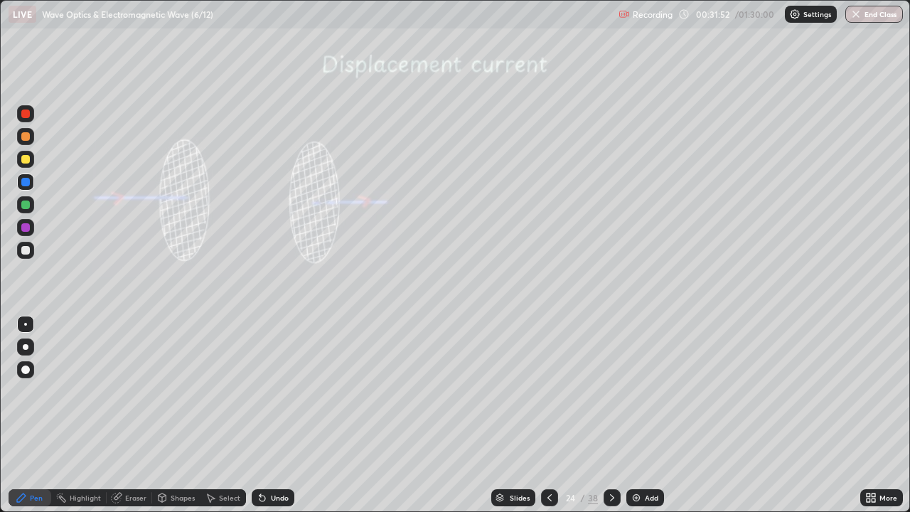
click at [26, 159] on div at bounding box center [25, 159] width 9 height 9
click at [548, 415] on icon at bounding box center [549, 497] width 11 height 11
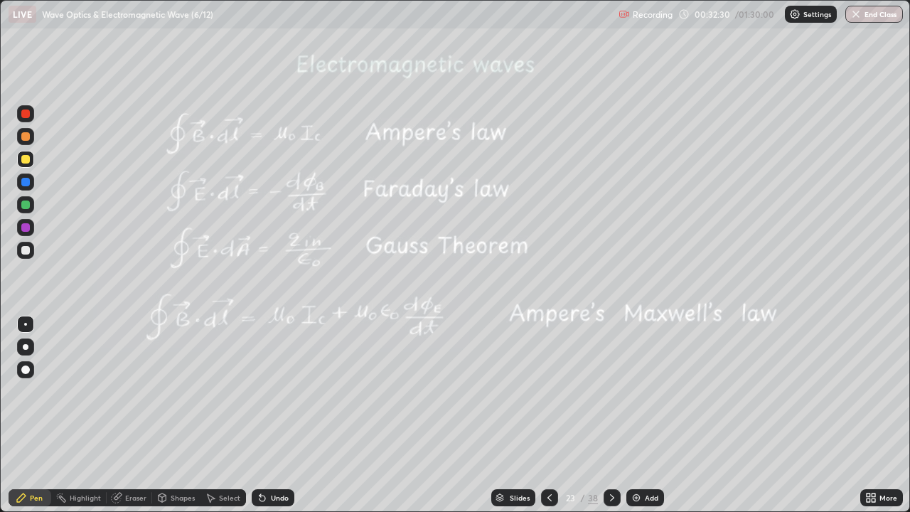
click at [610, 415] on icon at bounding box center [612, 497] width 11 height 11
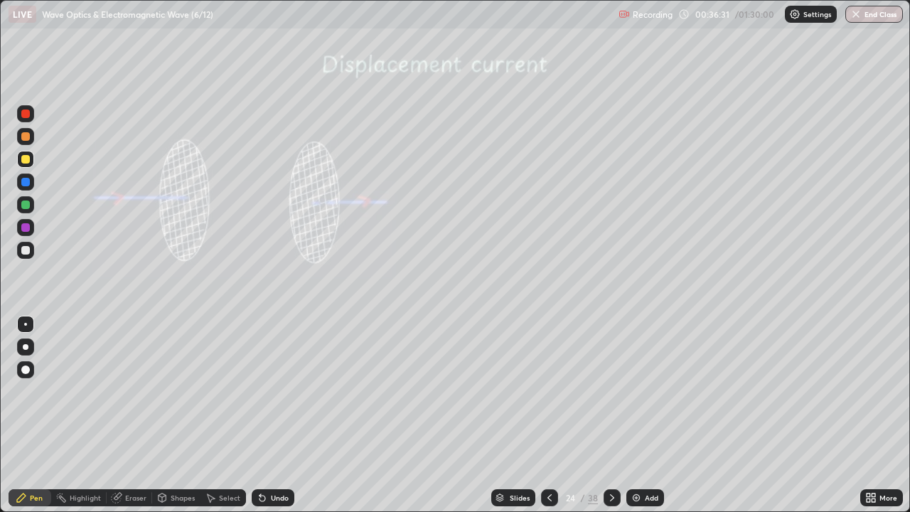
click at [23, 112] on div at bounding box center [25, 114] width 9 height 9
click at [26, 112] on div at bounding box center [25, 114] width 9 height 9
click at [260, 415] on icon at bounding box center [263, 499] width 6 height 6
click at [266, 415] on div "Undo" at bounding box center [273, 497] width 43 height 17
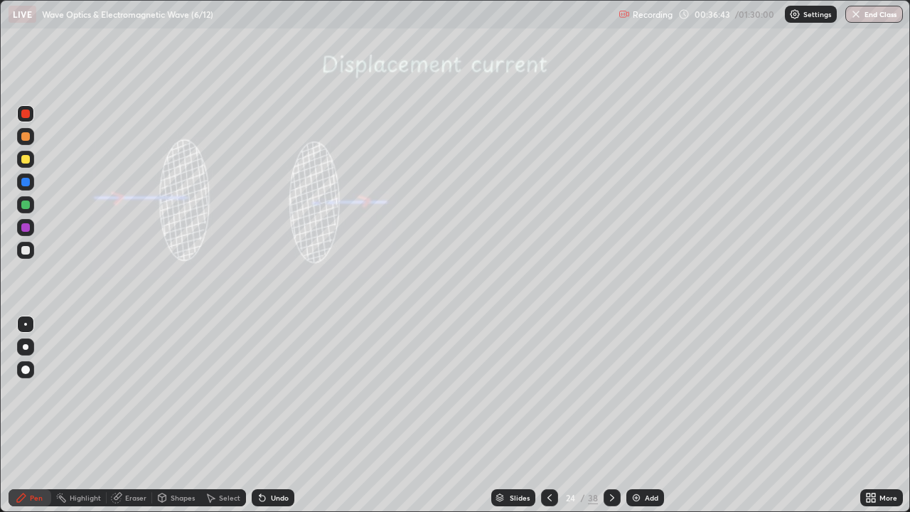
click at [266, 415] on div "Undo" at bounding box center [273, 497] width 43 height 17
click at [610, 415] on icon at bounding box center [612, 497] width 11 height 11
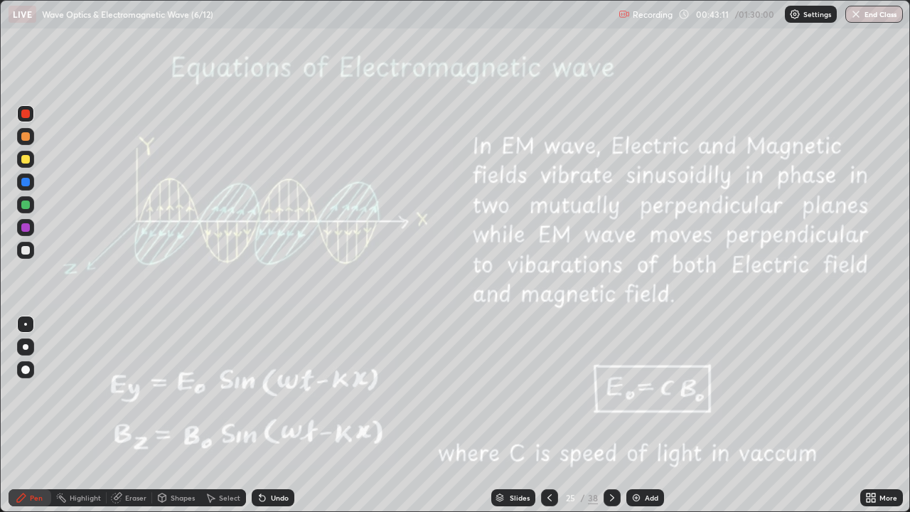
click at [546, 415] on icon at bounding box center [549, 497] width 11 height 11
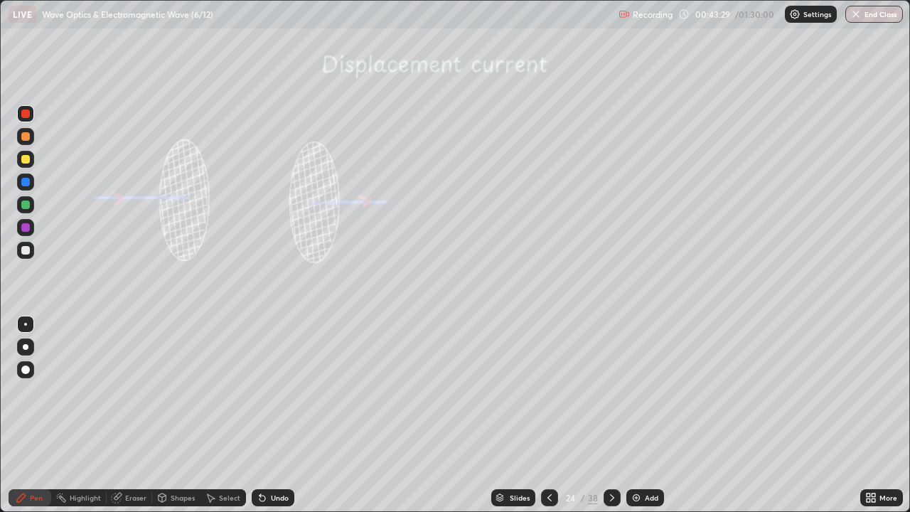
click at [635, 415] on img at bounding box center [636, 497] width 11 height 11
click at [26, 159] on div at bounding box center [25, 159] width 9 height 9
click at [27, 204] on div at bounding box center [25, 205] width 9 height 9
click at [272, 415] on div "Undo" at bounding box center [273, 497] width 43 height 17
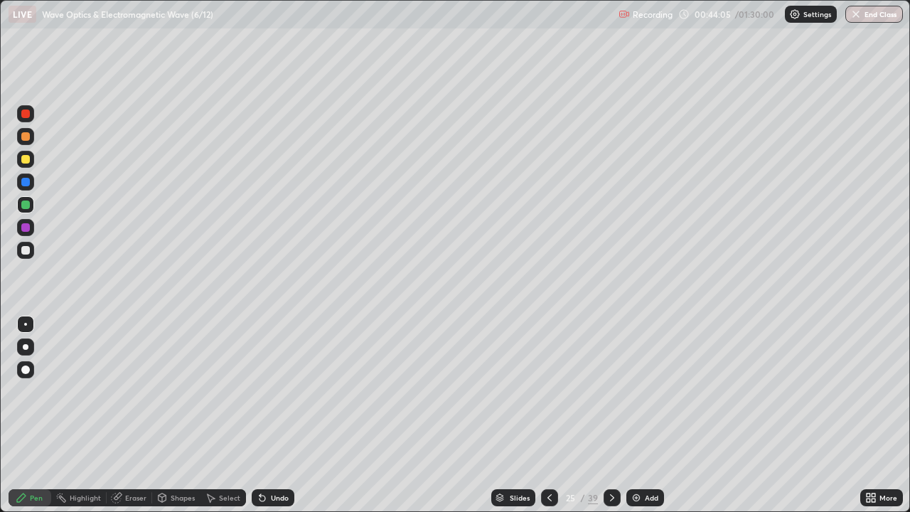
click at [269, 415] on div "Undo" at bounding box center [273, 497] width 43 height 17
click at [610, 415] on icon at bounding box center [612, 497] width 11 height 11
click at [21, 117] on div at bounding box center [25, 113] width 17 height 17
click at [24, 159] on div at bounding box center [25, 159] width 9 height 9
click at [177, 415] on div "Shapes" at bounding box center [183, 497] width 24 height 7
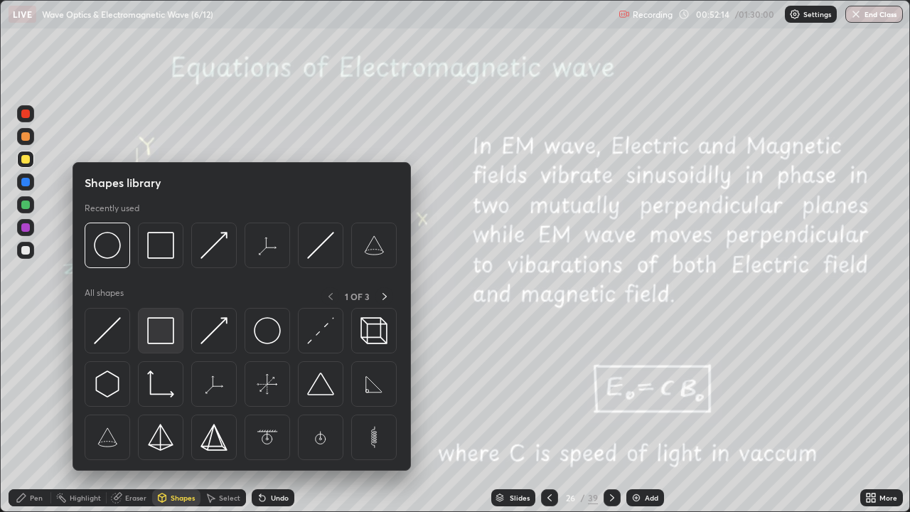
click at [159, 328] on img at bounding box center [160, 330] width 27 height 27
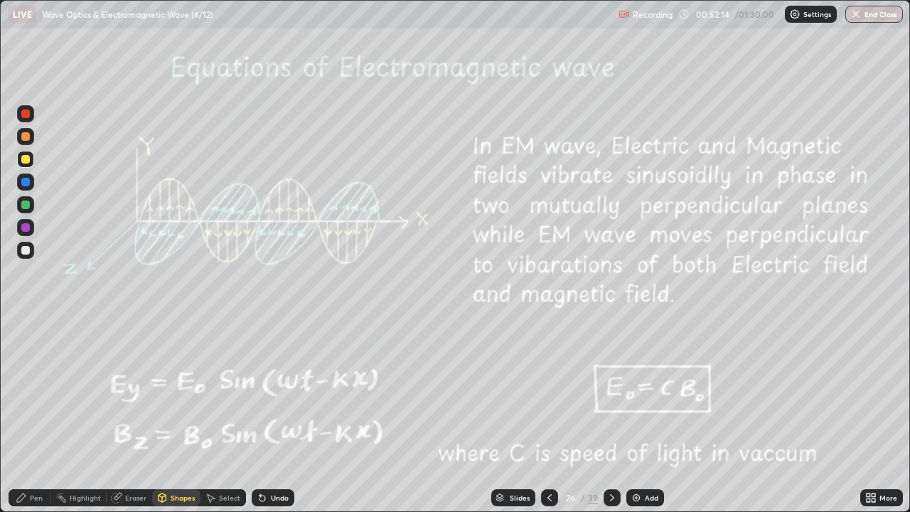
click at [24, 225] on div at bounding box center [25, 227] width 9 height 9
click at [25, 203] on div at bounding box center [25, 205] width 9 height 9
click at [260, 415] on icon at bounding box center [263, 499] width 6 height 6
click at [264, 415] on icon at bounding box center [262, 497] width 11 height 11
click at [36, 415] on div "Pen" at bounding box center [36, 497] width 13 height 7
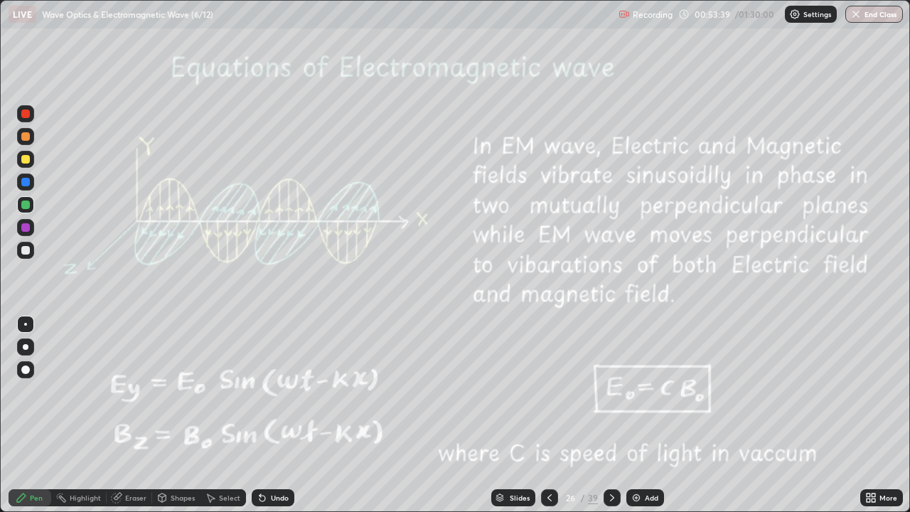
click at [282, 415] on div "Undo" at bounding box center [280, 497] width 18 height 7
click at [276, 415] on div "Undo" at bounding box center [280, 497] width 18 height 7
click at [277, 415] on div "Undo" at bounding box center [280, 497] width 18 height 7
click at [274, 415] on div "Undo" at bounding box center [273, 497] width 43 height 17
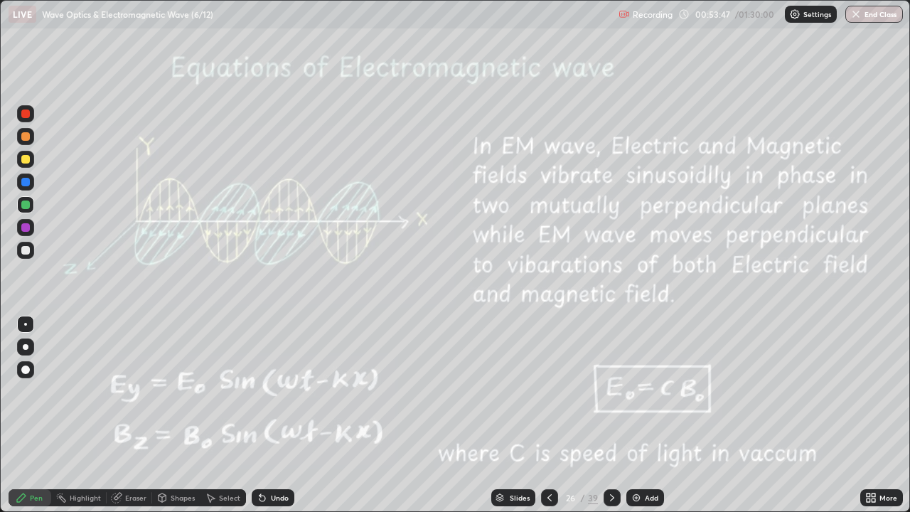
click at [224, 415] on div "Select" at bounding box center [229, 497] width 21 height 7
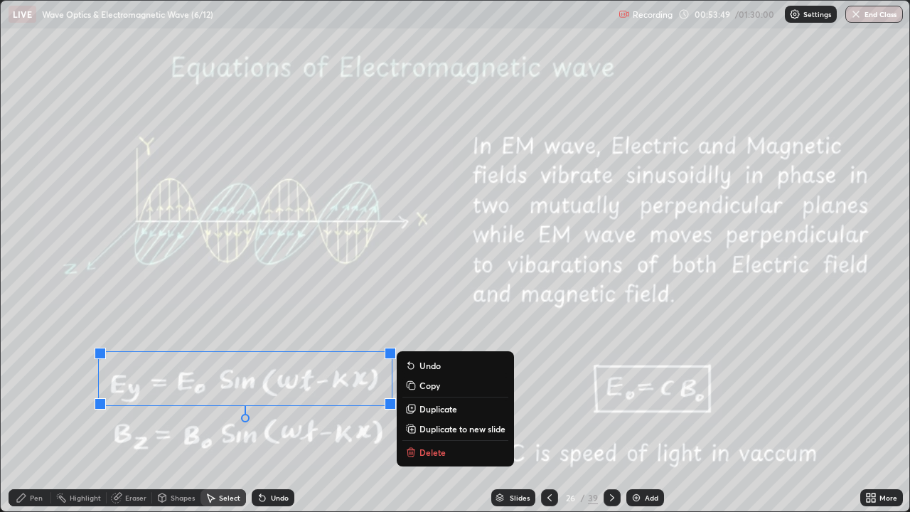
click at [408, 415] on icon at bounding box center [411, 453] width 6 height 6
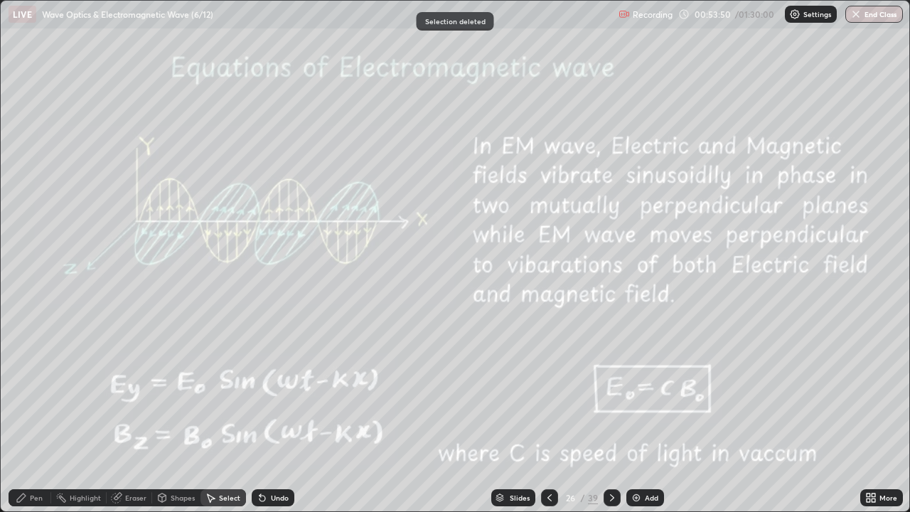
click at [179, 415] on div "Shapes" at bounding box center [183, 497] width 24 height 7
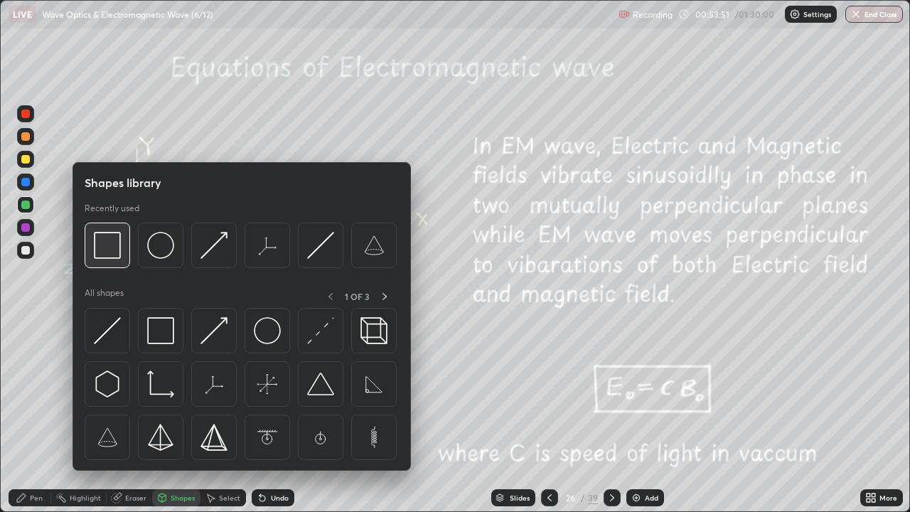
click at [107, 245] on img at bounding box center [107, 245] width 27 height 27
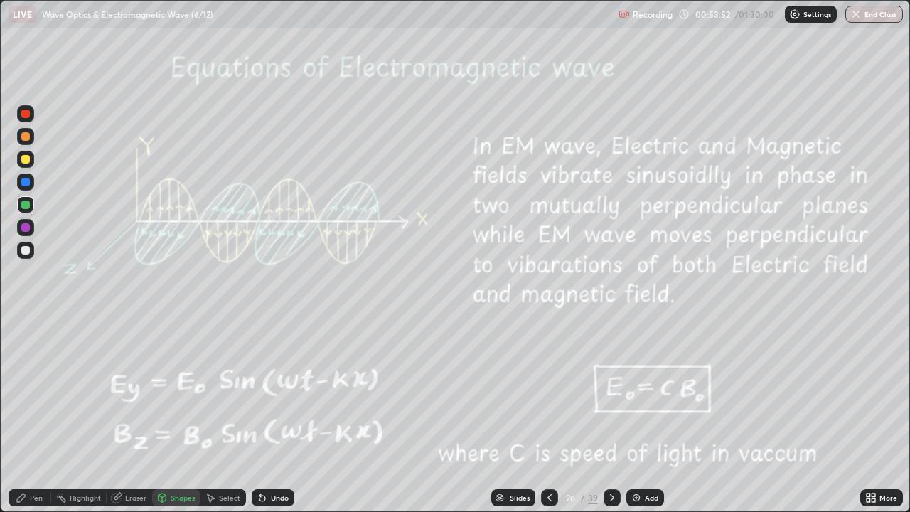
click at [23, 161] on div at bounding box center [25, 159] width 9 height 9
click at [28, 206] on div at bounding box center [25, 205] width 9 height 9
click at [34, 415] on div "Pen" at bounding box center [36, 497] width 13 height 7
click at [131, 415] on div "Eraser" at bounding box center [135, 497] width 21 height 7
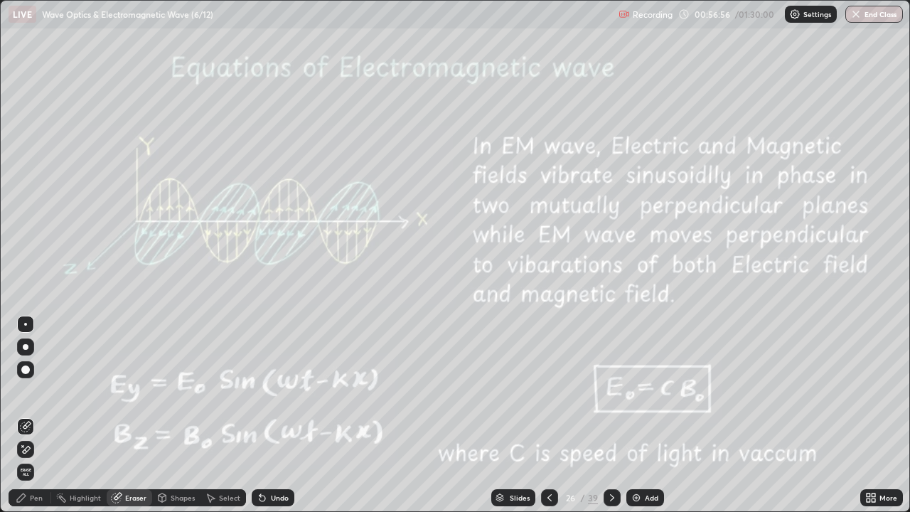
click at [26, 415] on icon at bounding box center [21, 497] width 11 height 11
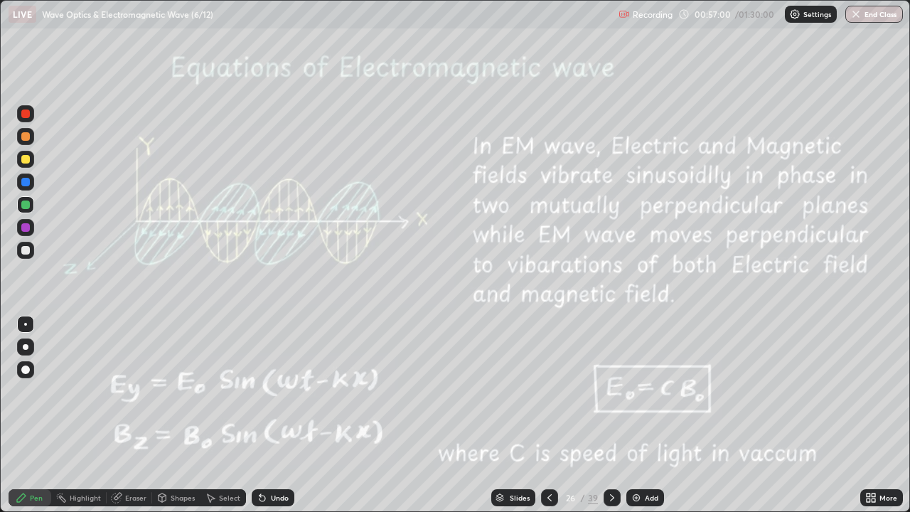
click at [134, 415] on div "Eraser" at bounding box center [135, 497] width 21 height 7
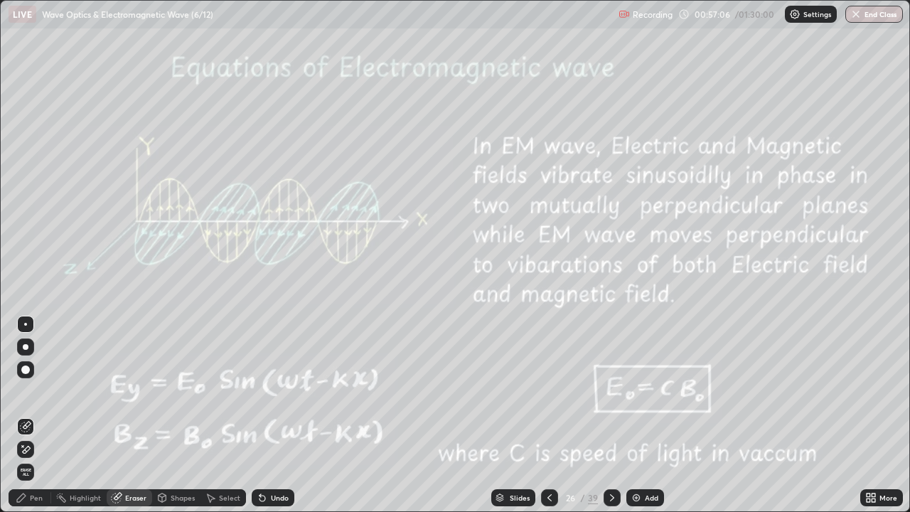
click at [28, 415] on div "Pen" at bounding box center [30, 497] width 43 height 17
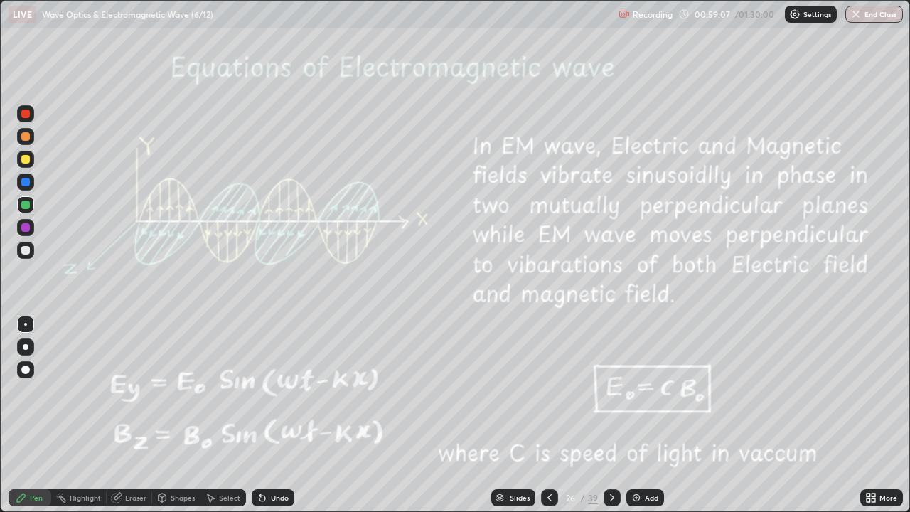
click at [26, 223] on div at bounding box center [25, 227] width 9 height 9
click at [278, 415] on div "Undo" at bounding box center [280, 497] width 18 height 7
click at [272, 415] on div "Undo" at bounding box center [280, 497] width 18 height 7
click at [271, 415] on div "Undo" at bounding box center [273, 497] width 43 height 17
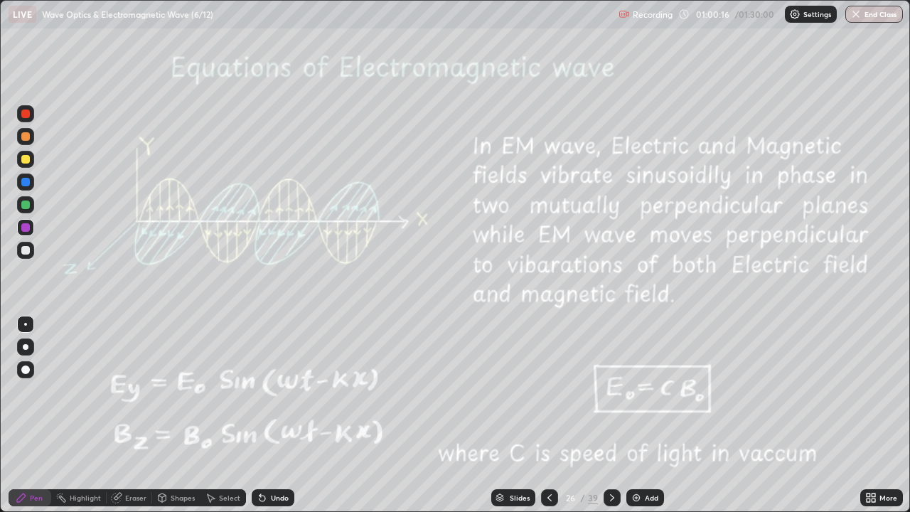
click at [271, 415] on div "Undo" at bounding box center [280, 497] width 18 height 7
click at [26, 183] on div at bounding box center [25, 182] width 9 height 9
click at [610, 415] on icon at bounding box center [612, 497] width 11 height 11
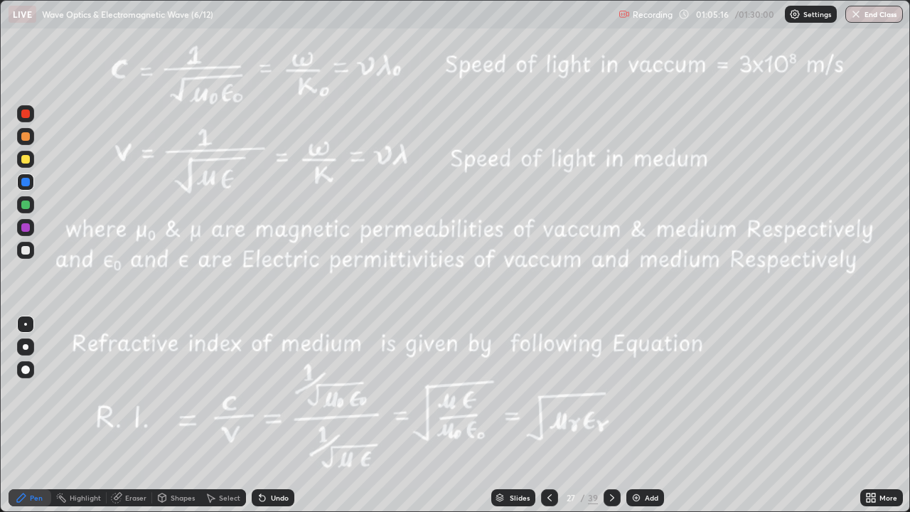
click at [225, 415] on div "Select" at bounding box center [229, 497] width 21 height 7
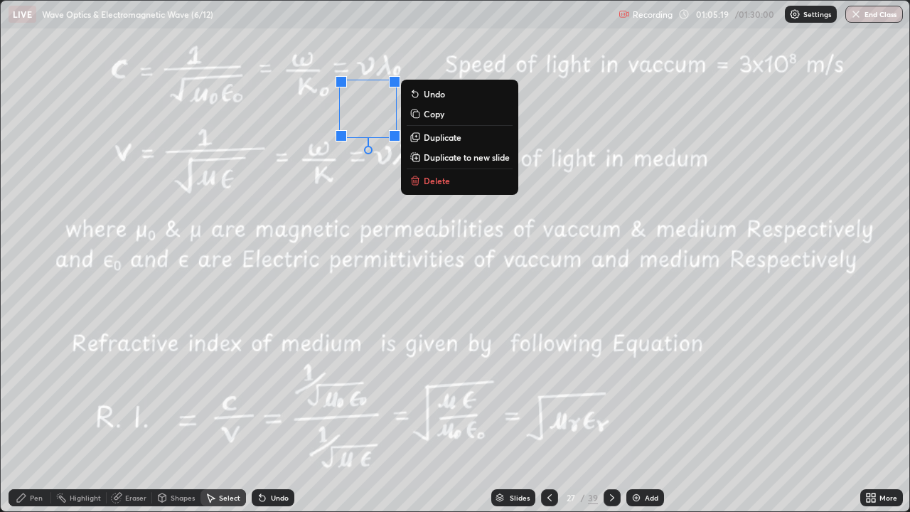
click at [441, 179] on p "Delete" at bounding box center [437, 180] width 26 height 11
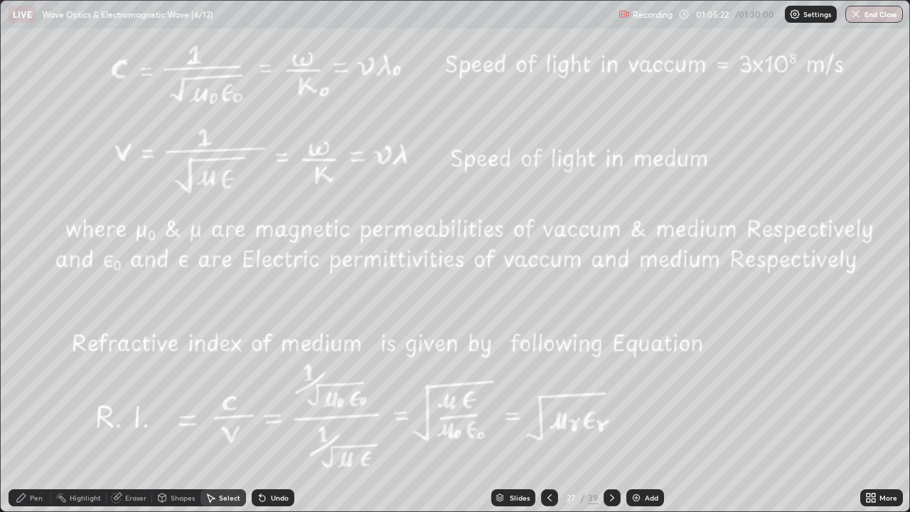
click at [41, 415] on div "Pen" at bounding box center [36, 497] width 13 height 7
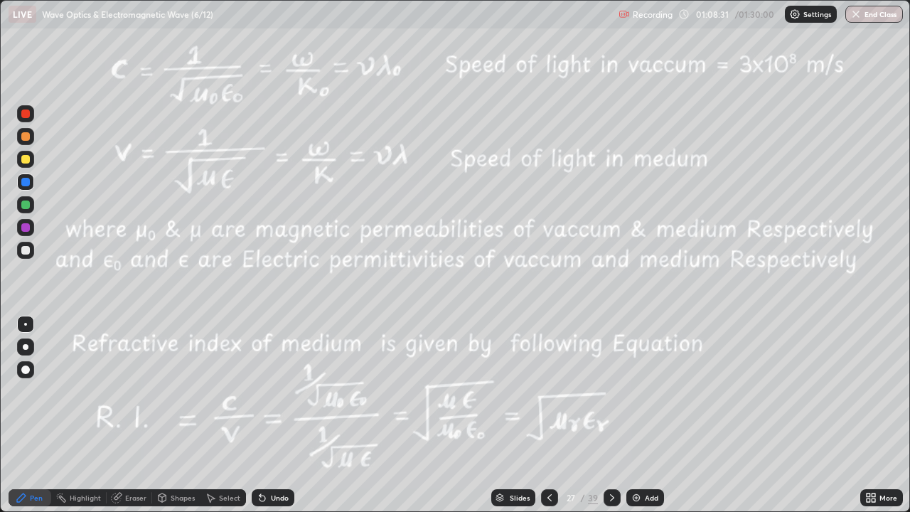
click at [176, 415] on div "Shapes" at bounding box center [183, 497] width 24 height 7
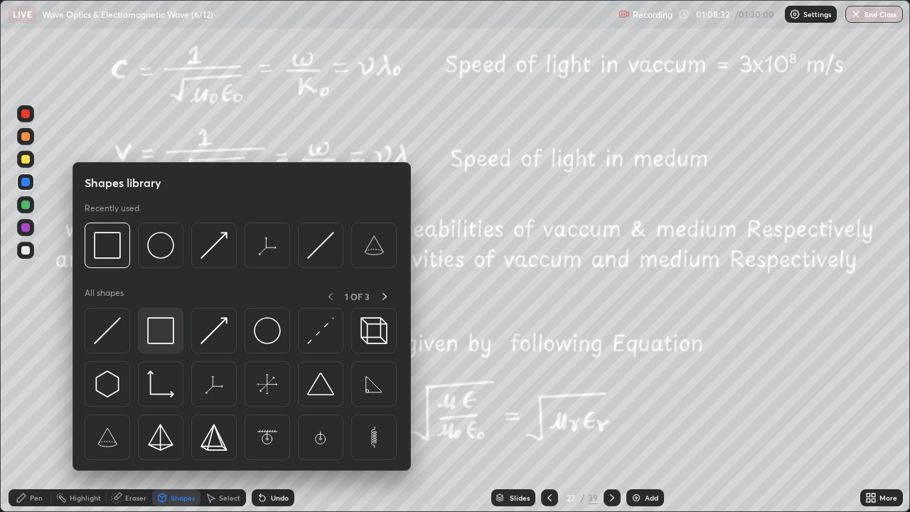
click at [155, 328] on img at bounding box center [160, 330] width 27 height 27
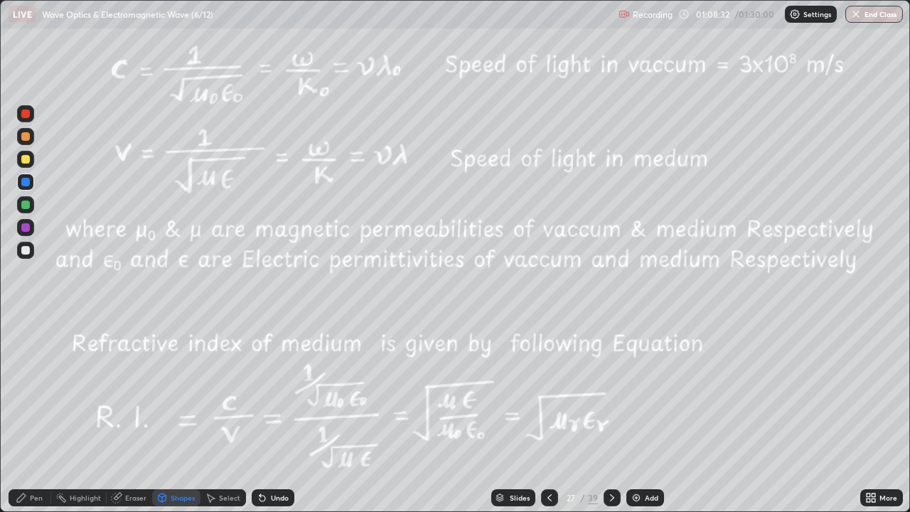
click at [23, 227] on div at bounding box center [25, 227] width 9 height 9
click at [878, 14] on button "End Class" at bounding box center [875, 14] width 58 height 17
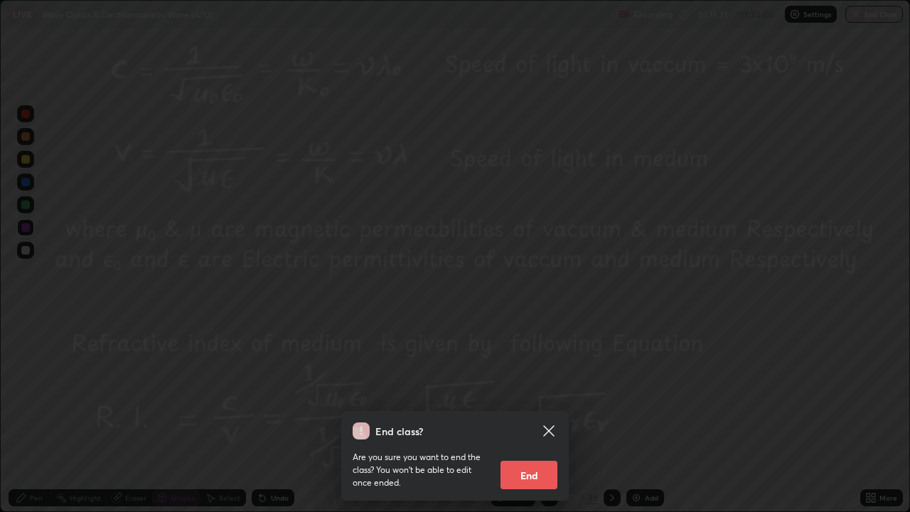
click at [538, 415] on button "End" at bounding box center [529, 475] width 57 height 28
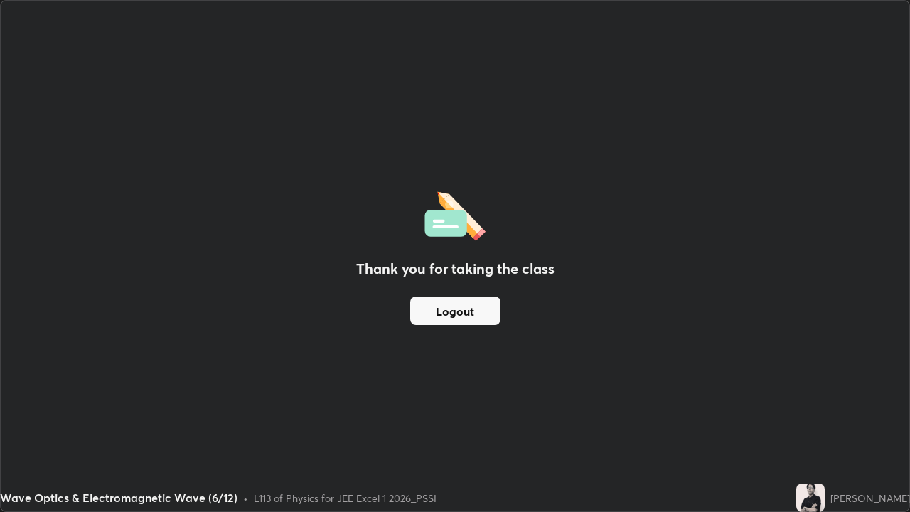
click at [455, 301] on button "Logout" at bounding box center [455, 311] width 90 height 28
click at [454, 307] on button "Logout" at bounding box center [455, 311] width 90 height 28
